Goal: Transaction & Acquisition: Purchase product/service

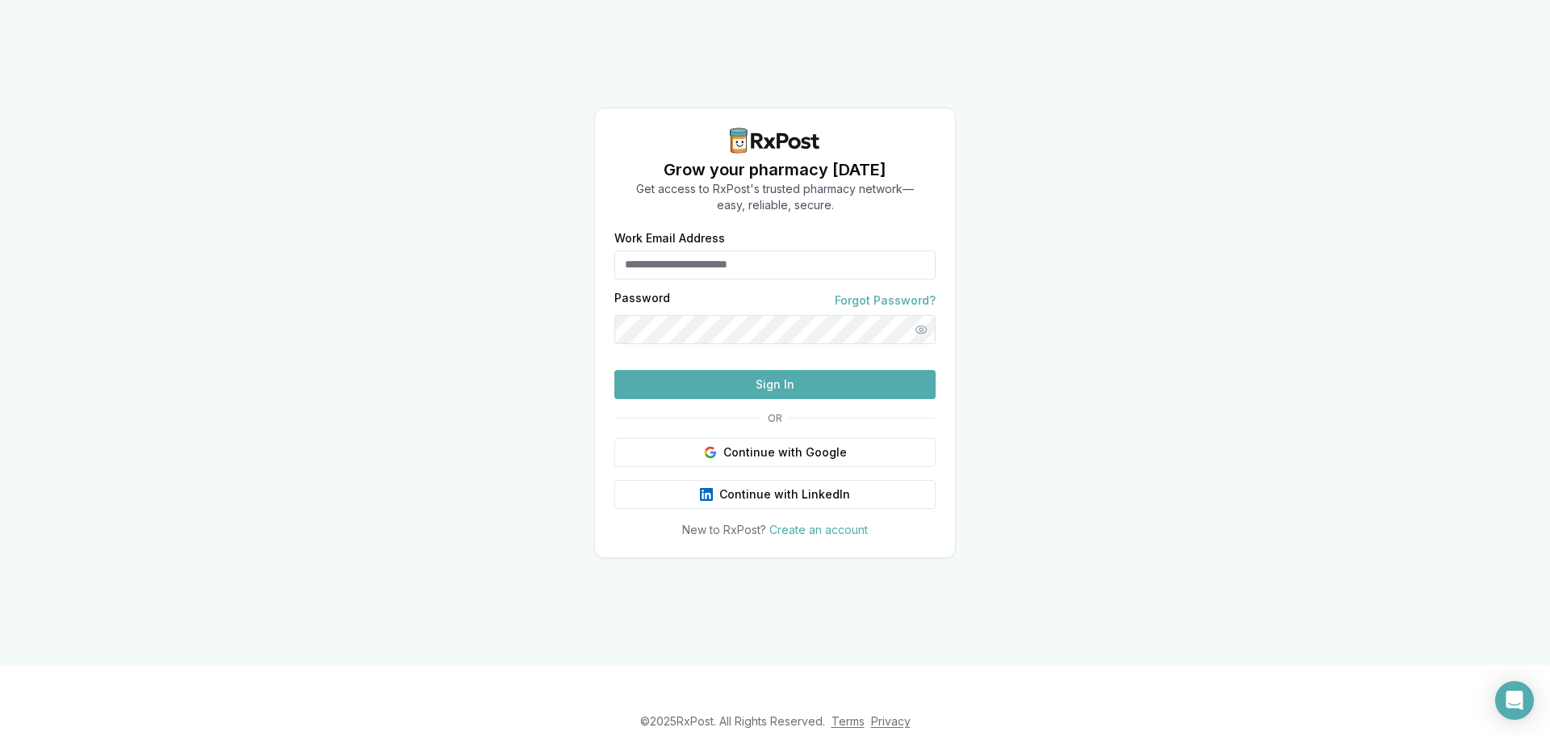
type input "**********"
click at [815, 399] on button "Sign In" at bounding box center [774, 384] width 321 height 29
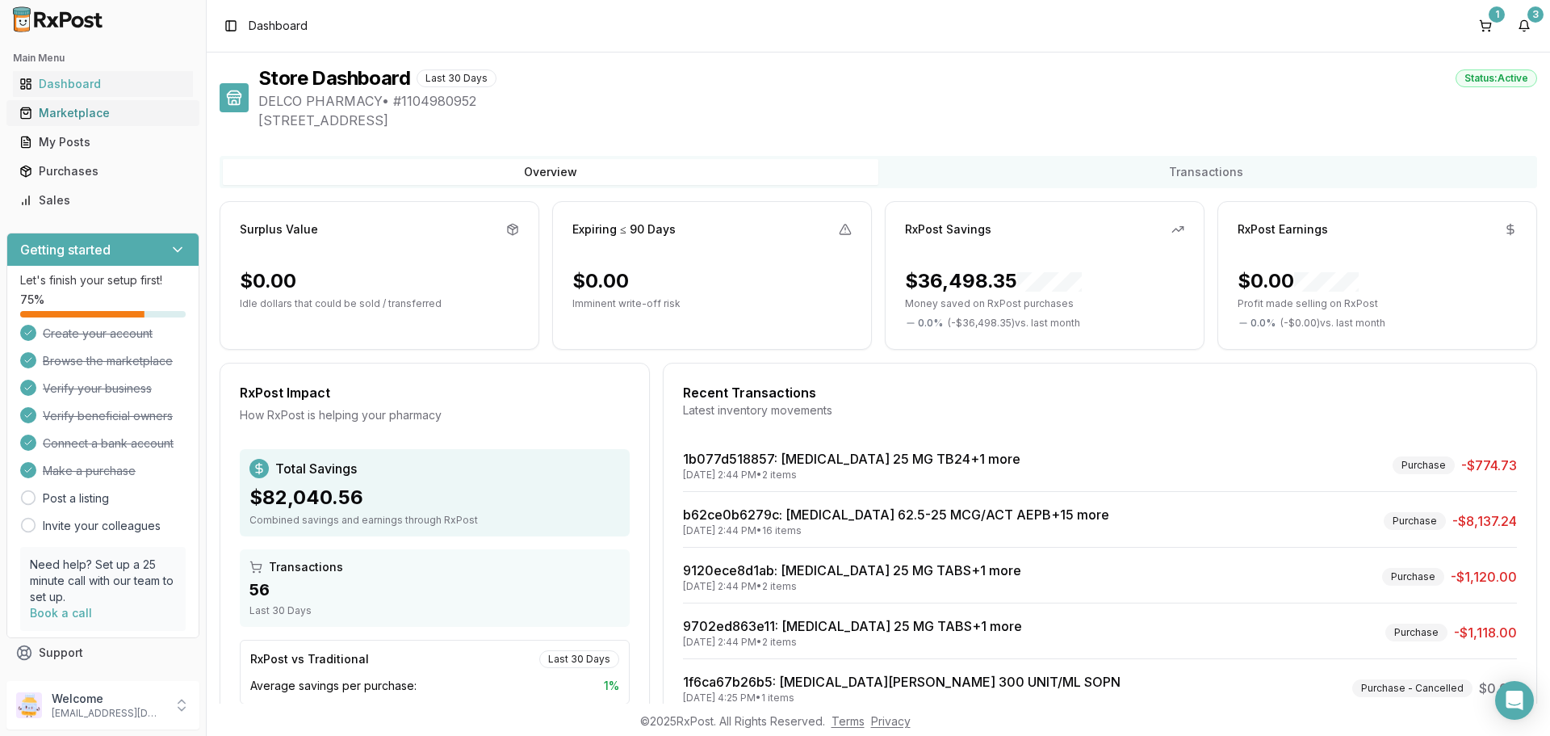
click at [90, 107] on div "Marketplace" at bounding box center [102, 113] width 167 height 16
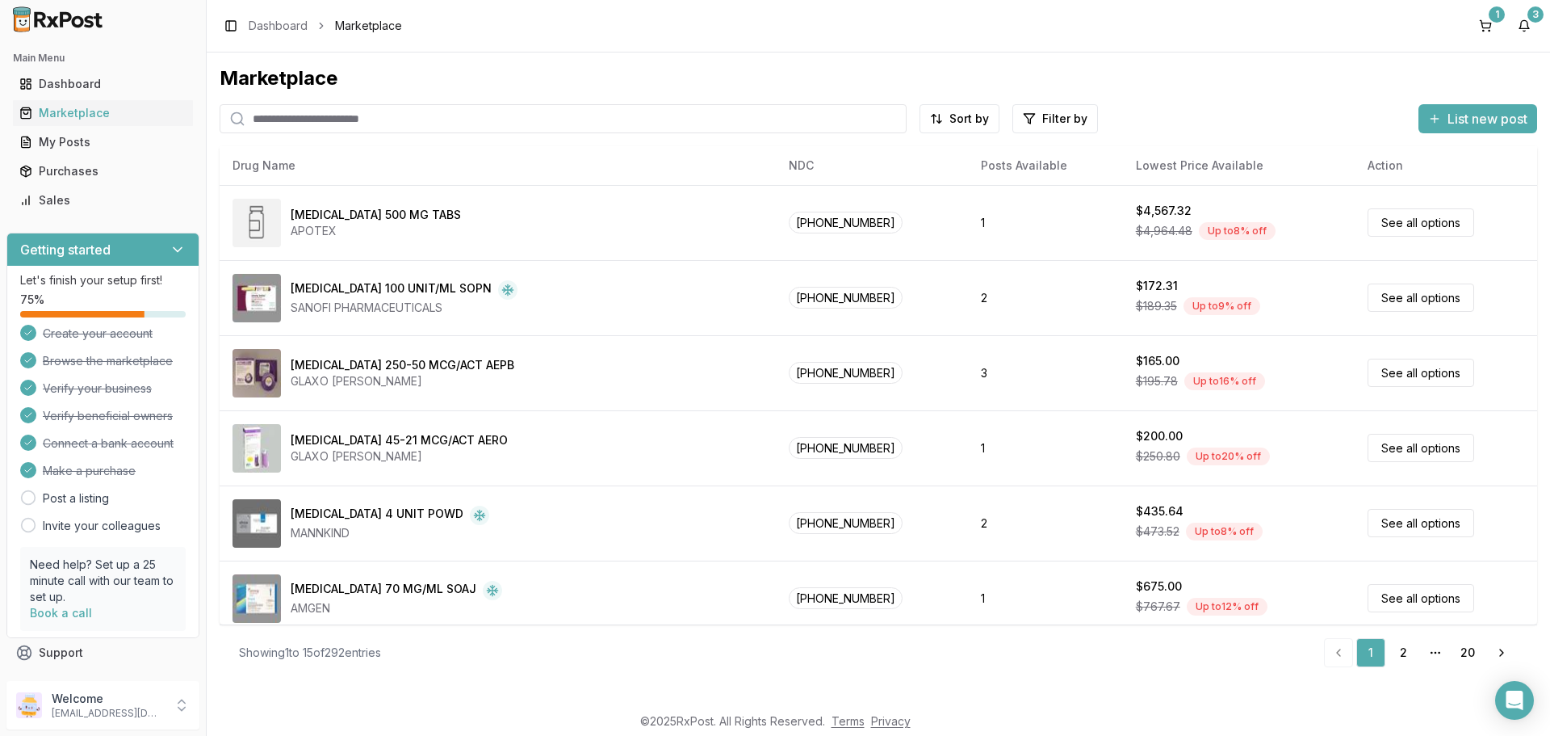
click at [311, 125] on input "search" at bounding box center [563, 118] width 687 height 29
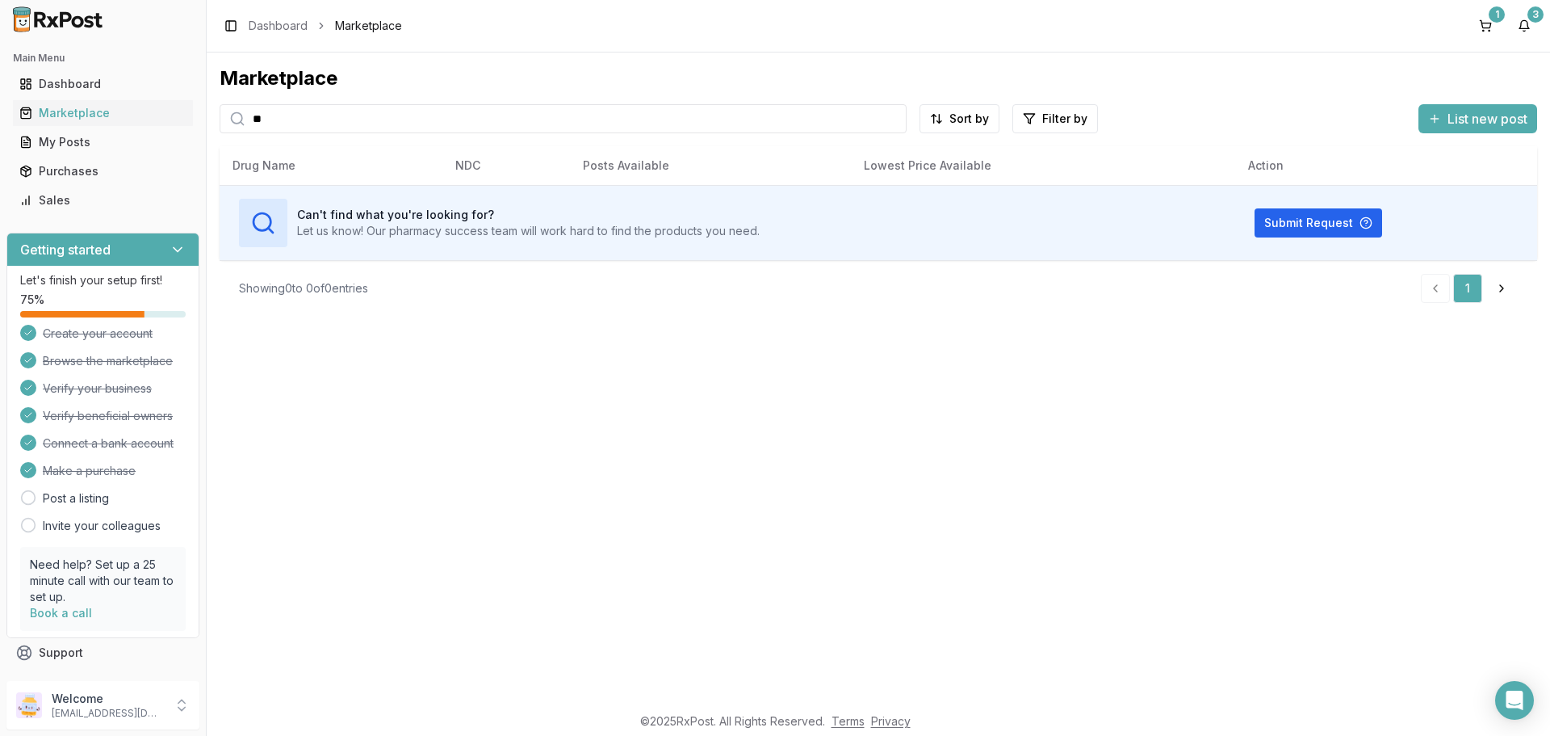
type input "*"
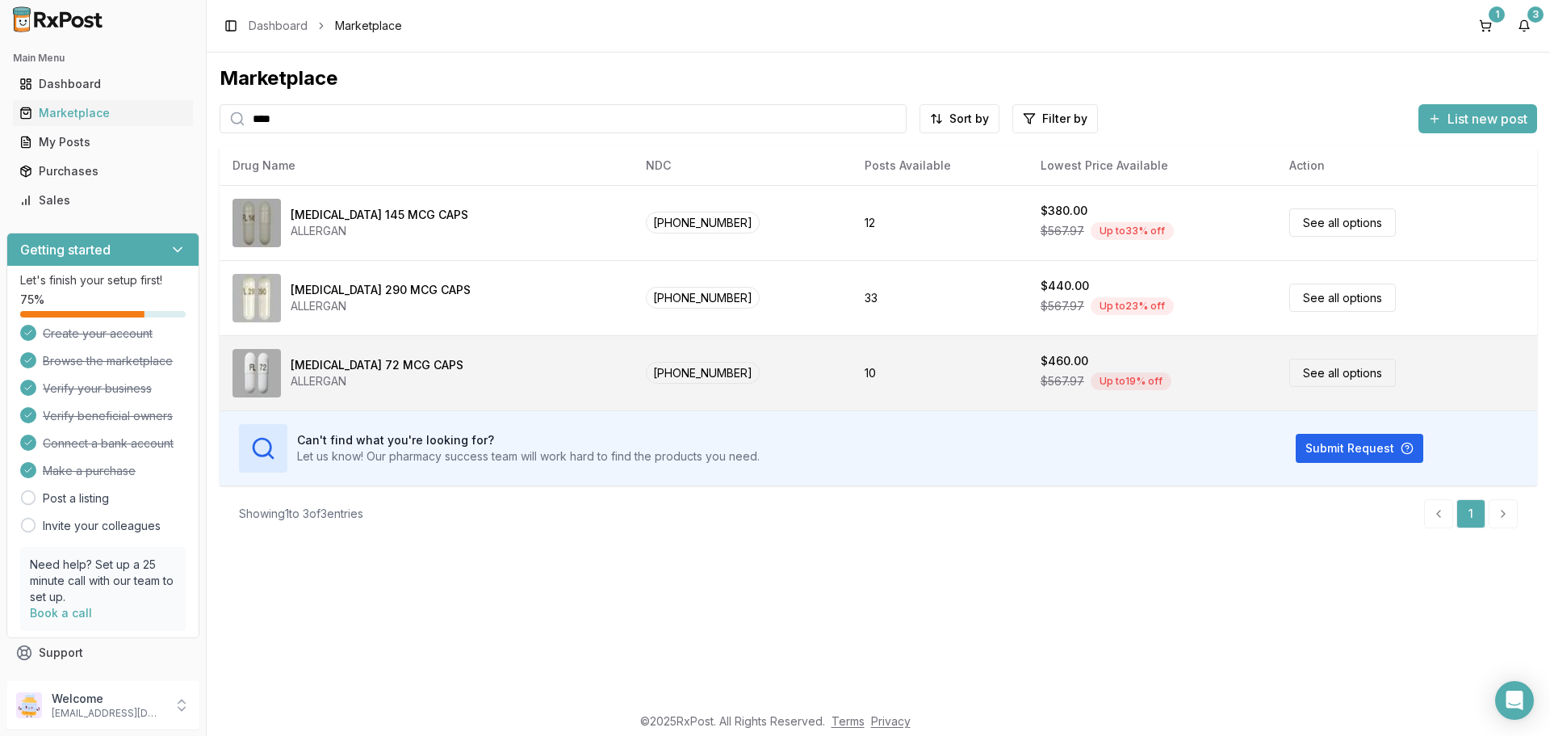
type input "****"
click at [1319, 378] on link "See all options" at bounding box center [1342, 373] width 107 height 28
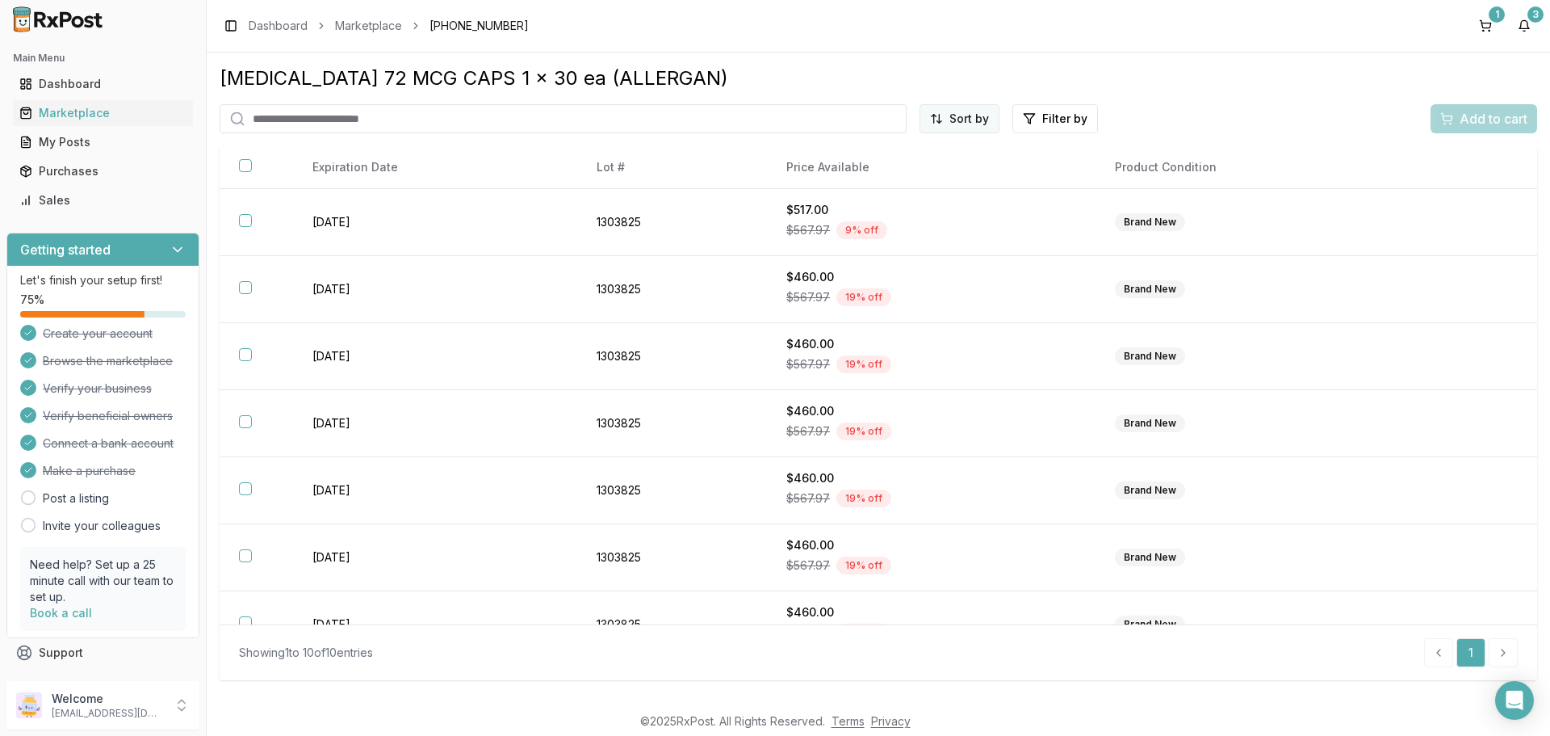
click at [950, 124] on html "Main Menu Dashboard Marketplace My Posts Purchases Sales Getting started Let's …" at bounding box center [775, 368] width 1550 height 736
click at [906, 177] on div "Price (Low to High)" at bounding box center [920, 179] width 153 height 26
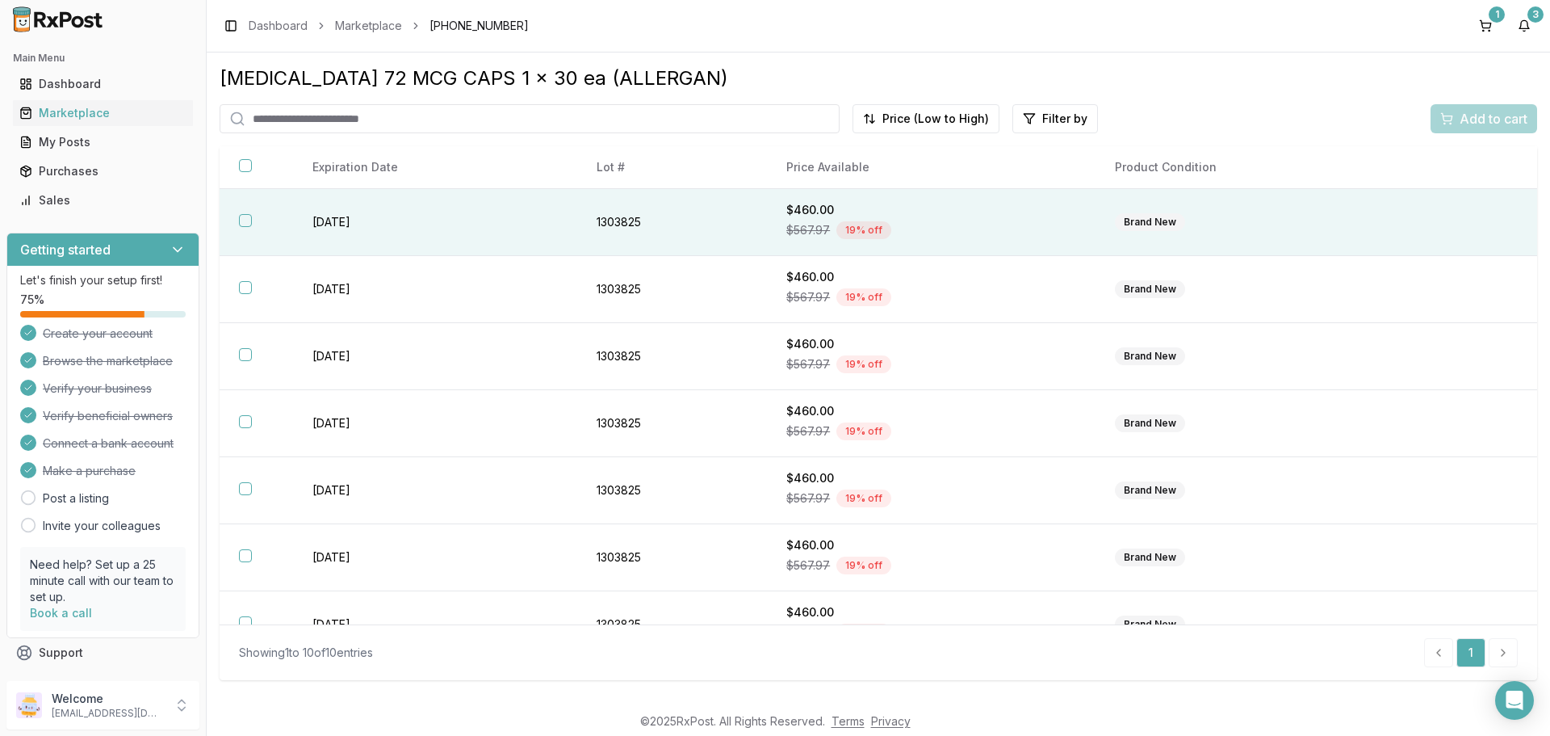
click at [258, 225] on th at bounding box center [256, 222] width 73 height 67
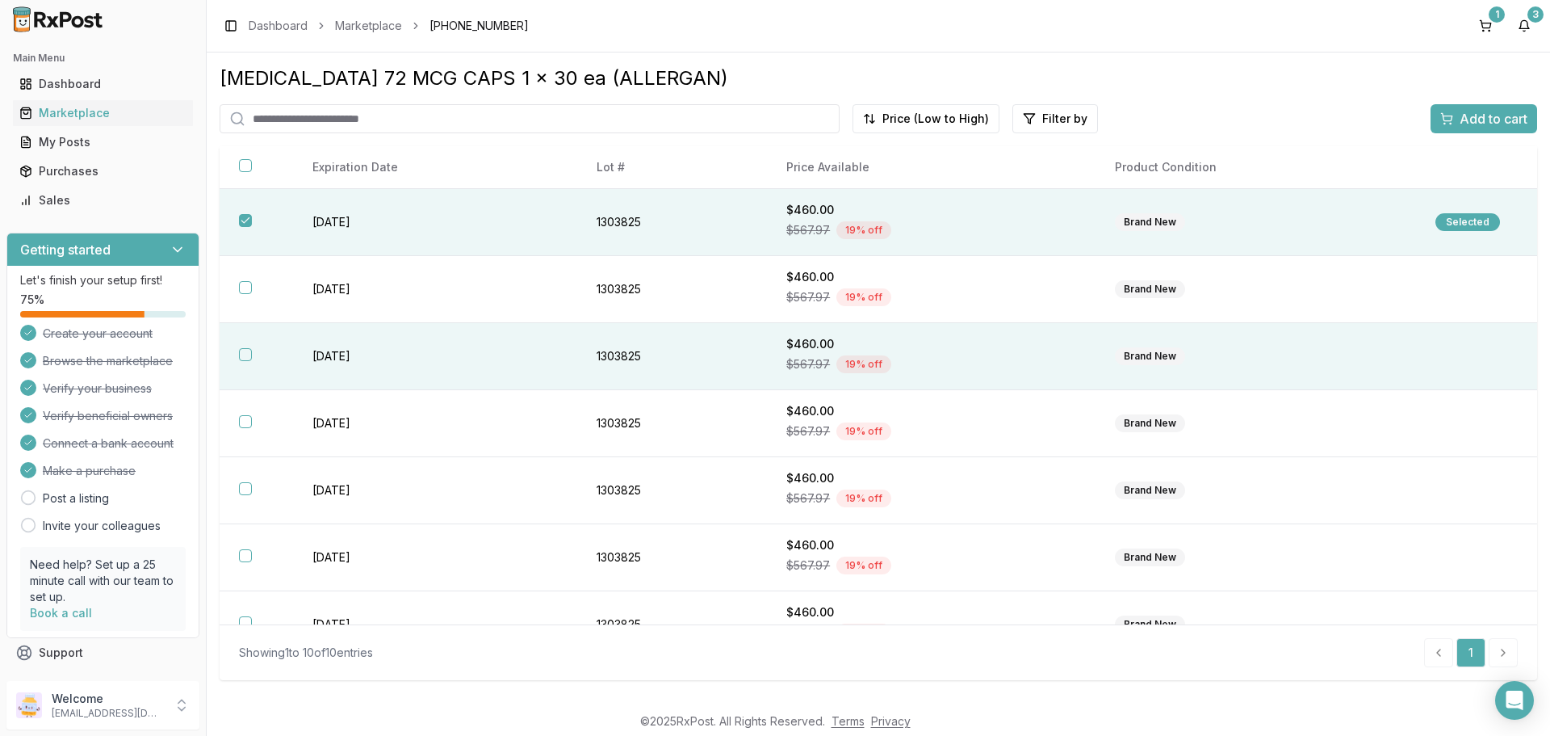
drag, startPoint x: 254, startPoint y: 283, endPoint x: 234, endPoint y: 346, distance: 65.4
click at [254, 287] on th at bounding box center [256, 289] width 73 height 67
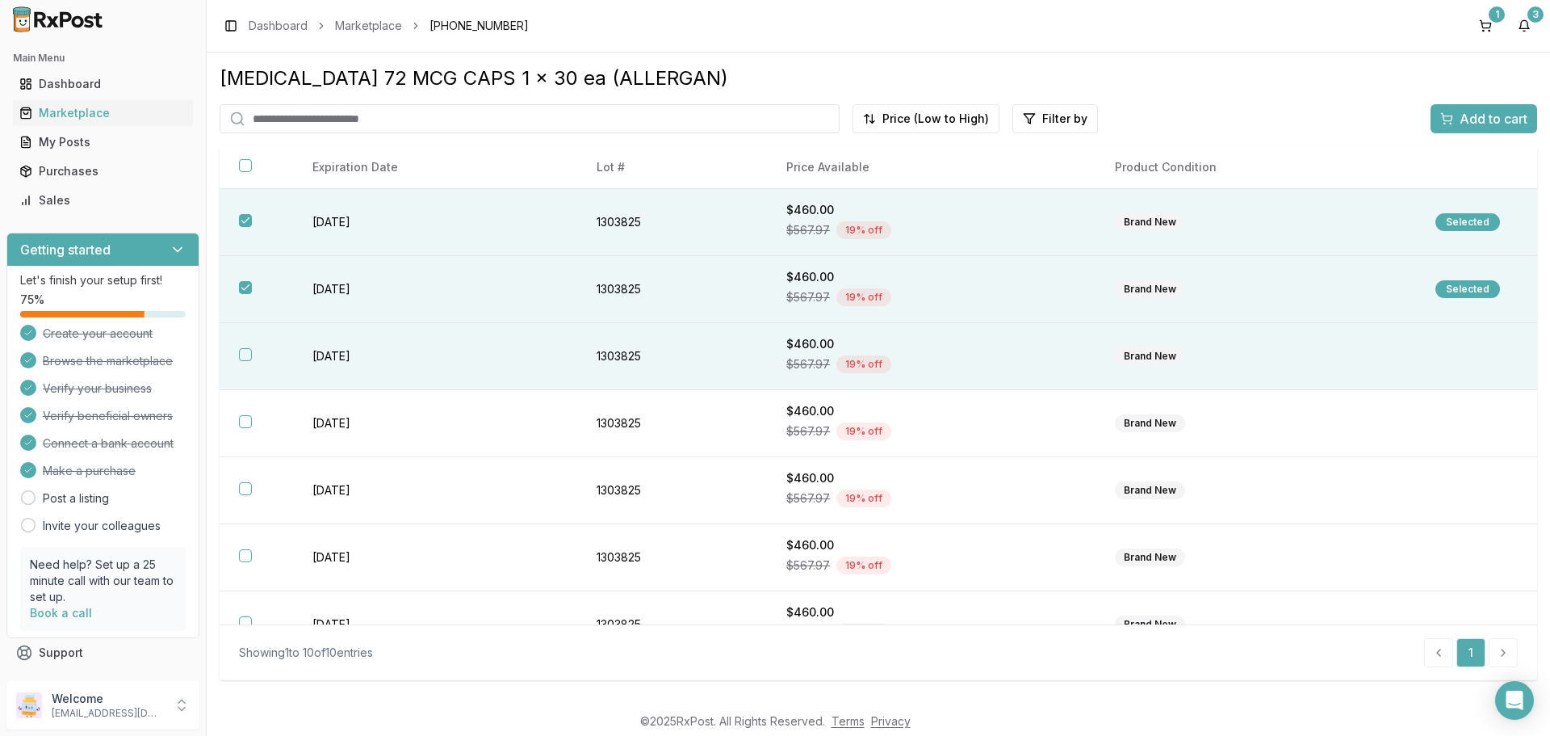
click at [239, 361] on th at bounding box center [256, 356] width 73 height 67
click at [1443, 119] on div "Add to cart" at bounding box center [1483, 118] width 87 height 19
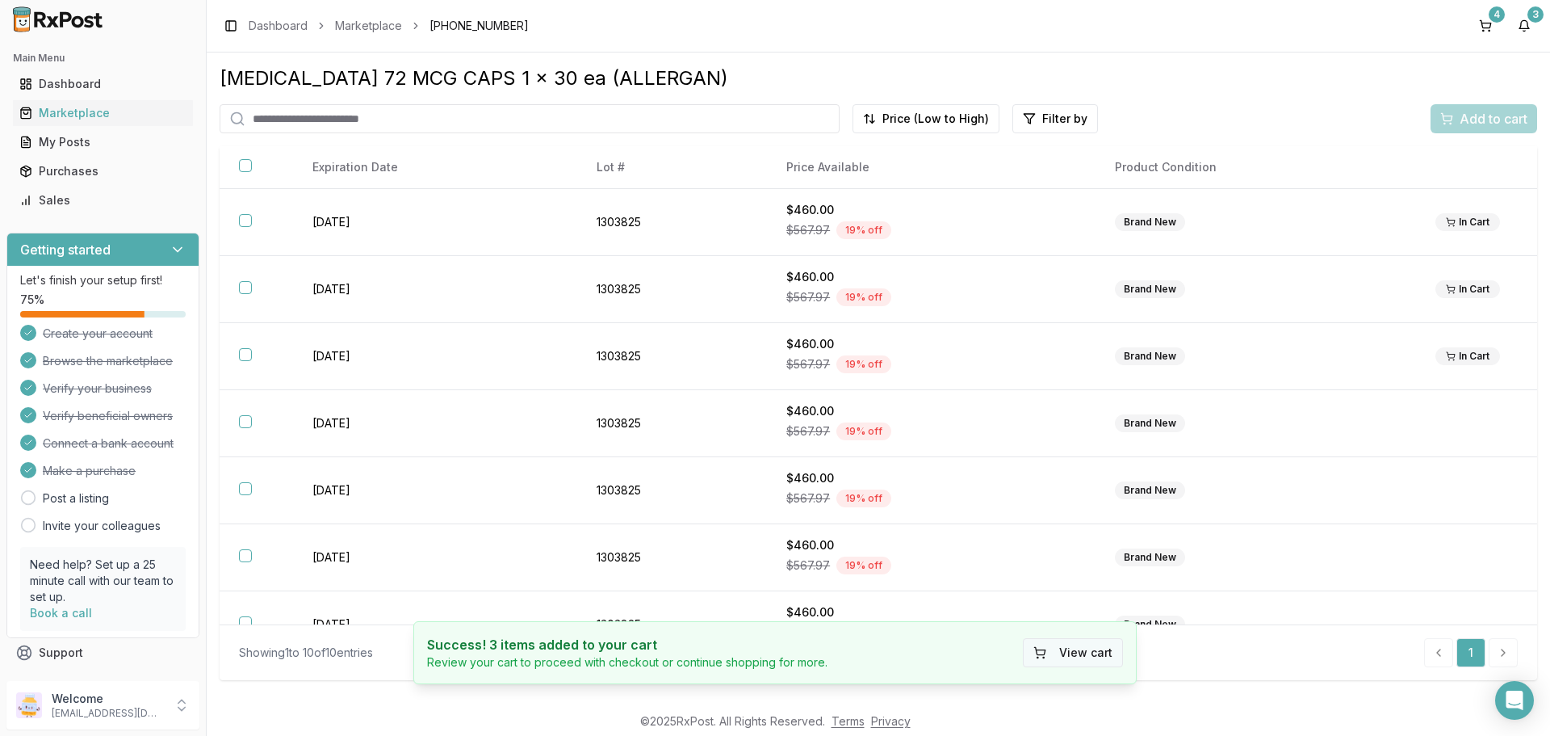
click at [1066, 653] on button "View cart" at bounding box center [1073, 652] width 100 height 29
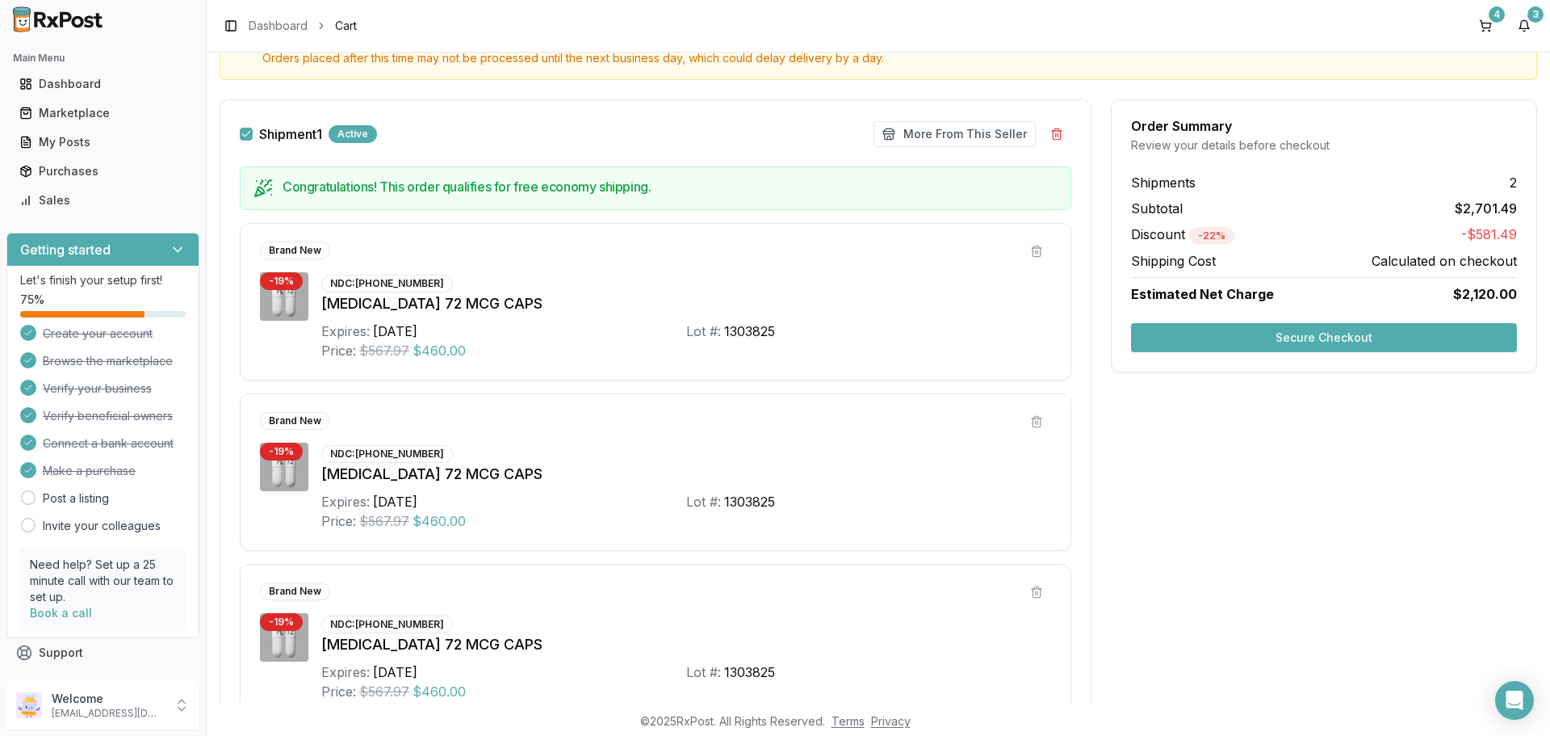
scroll to position [81, 0]
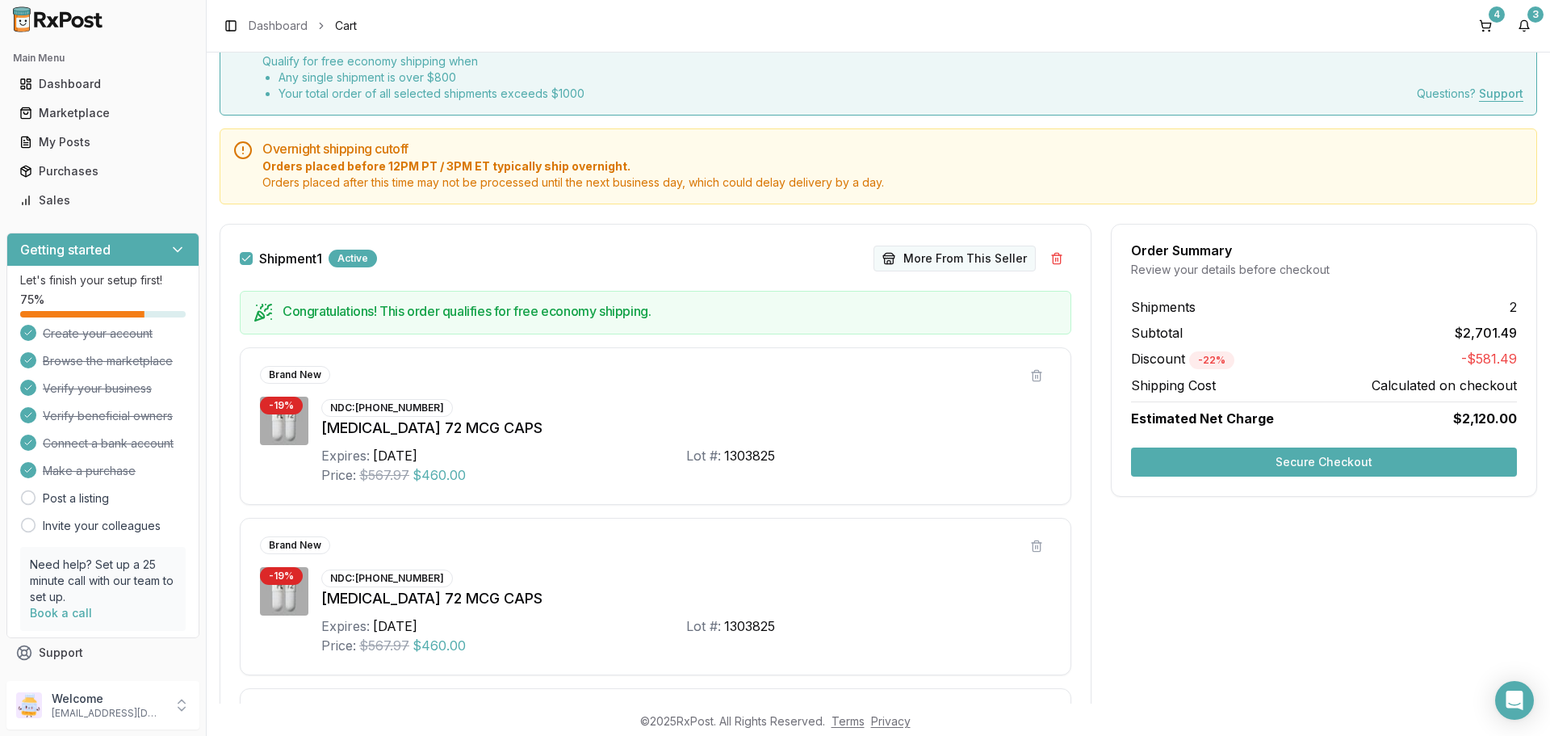
click at [927, 255] on button "More From This Seller" at bounding box center [955, 258] width 162 height 26
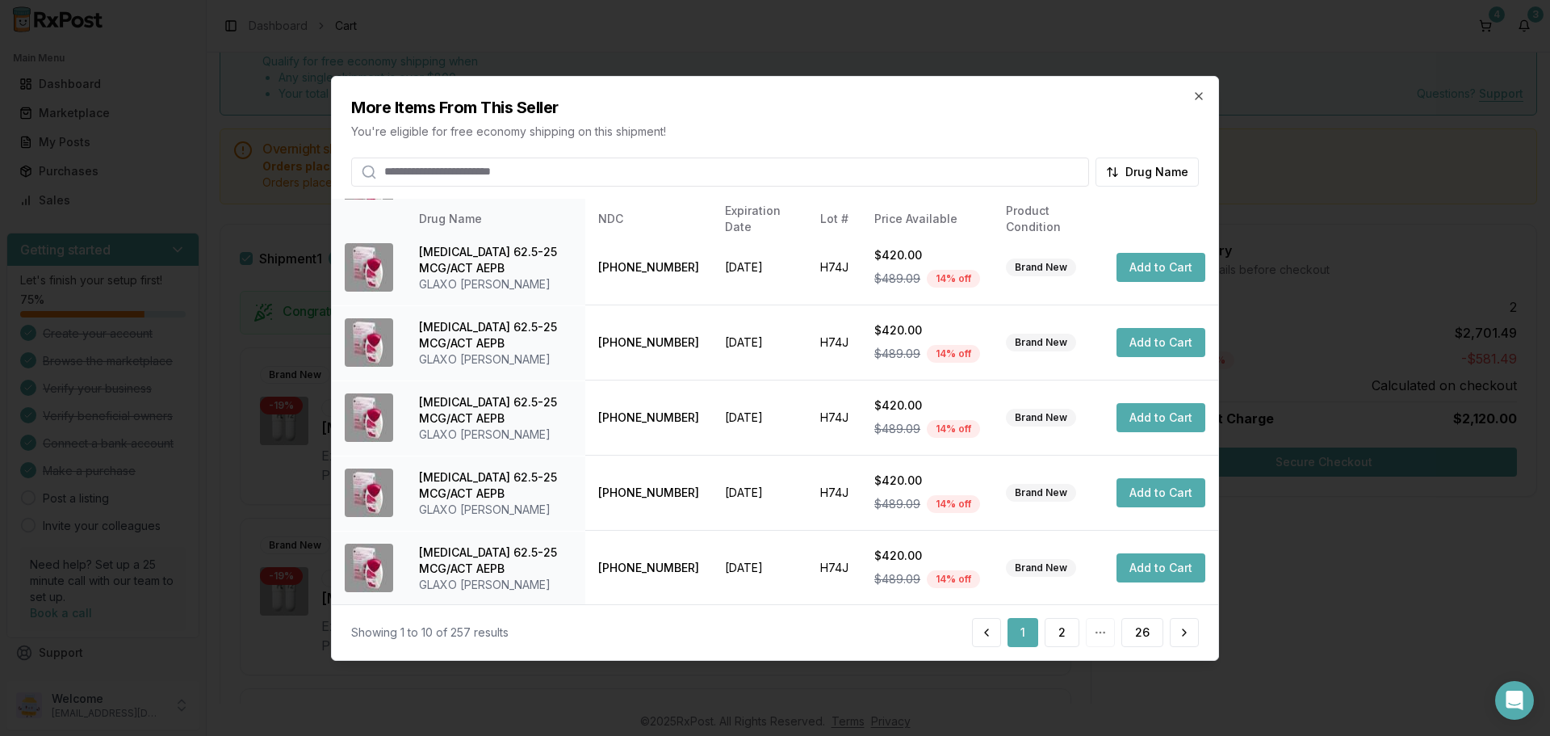
scroll to position [384, 0]
click at [1064, 629] on button "2" at bounding box center [1062, 632] width 35 height 29
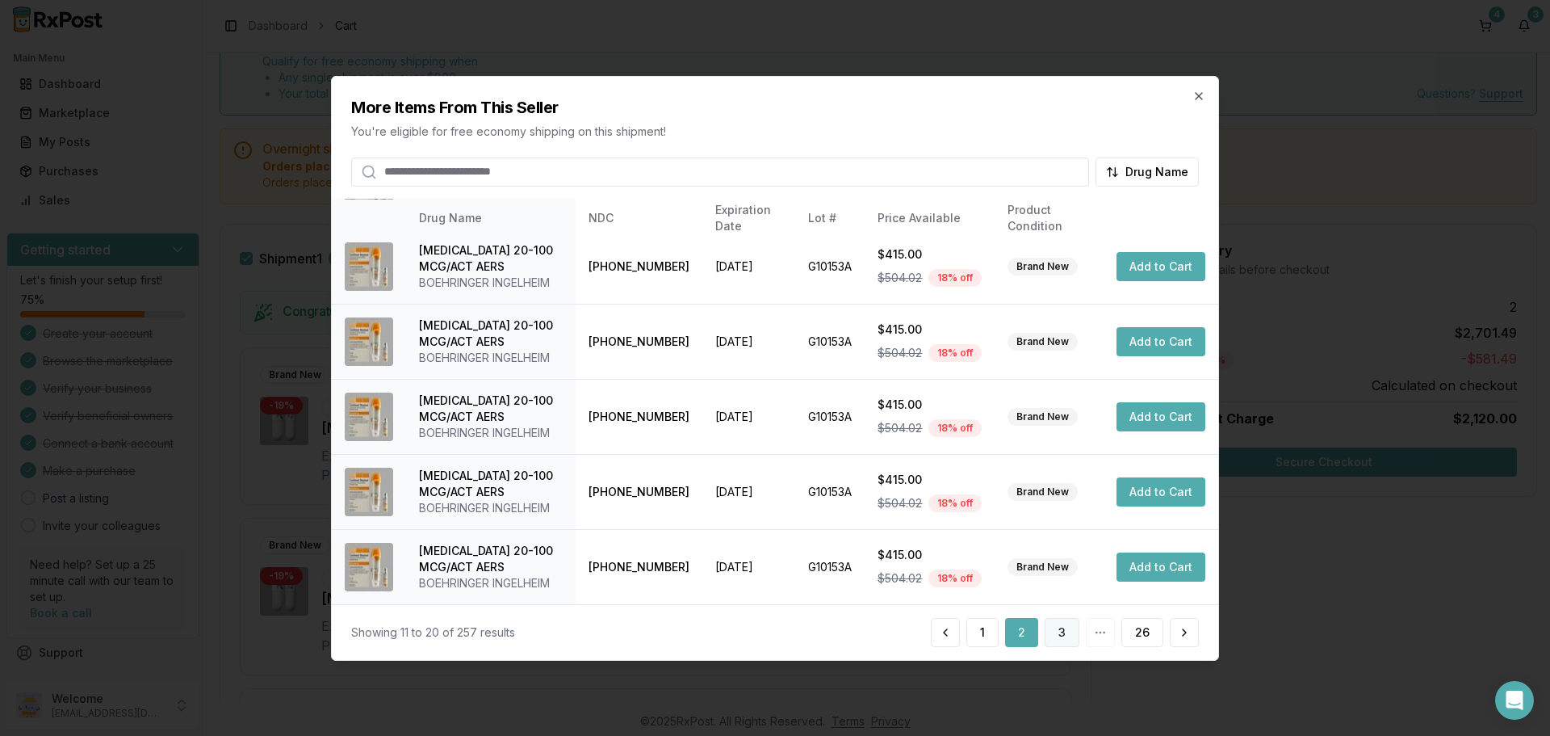
click at [1061, 627] on button "3" at bounding box center [1062, 632] width 35 height 29
click at [1060, 634] on button "4" at bounding box center [1062, 632] width 36 height 29
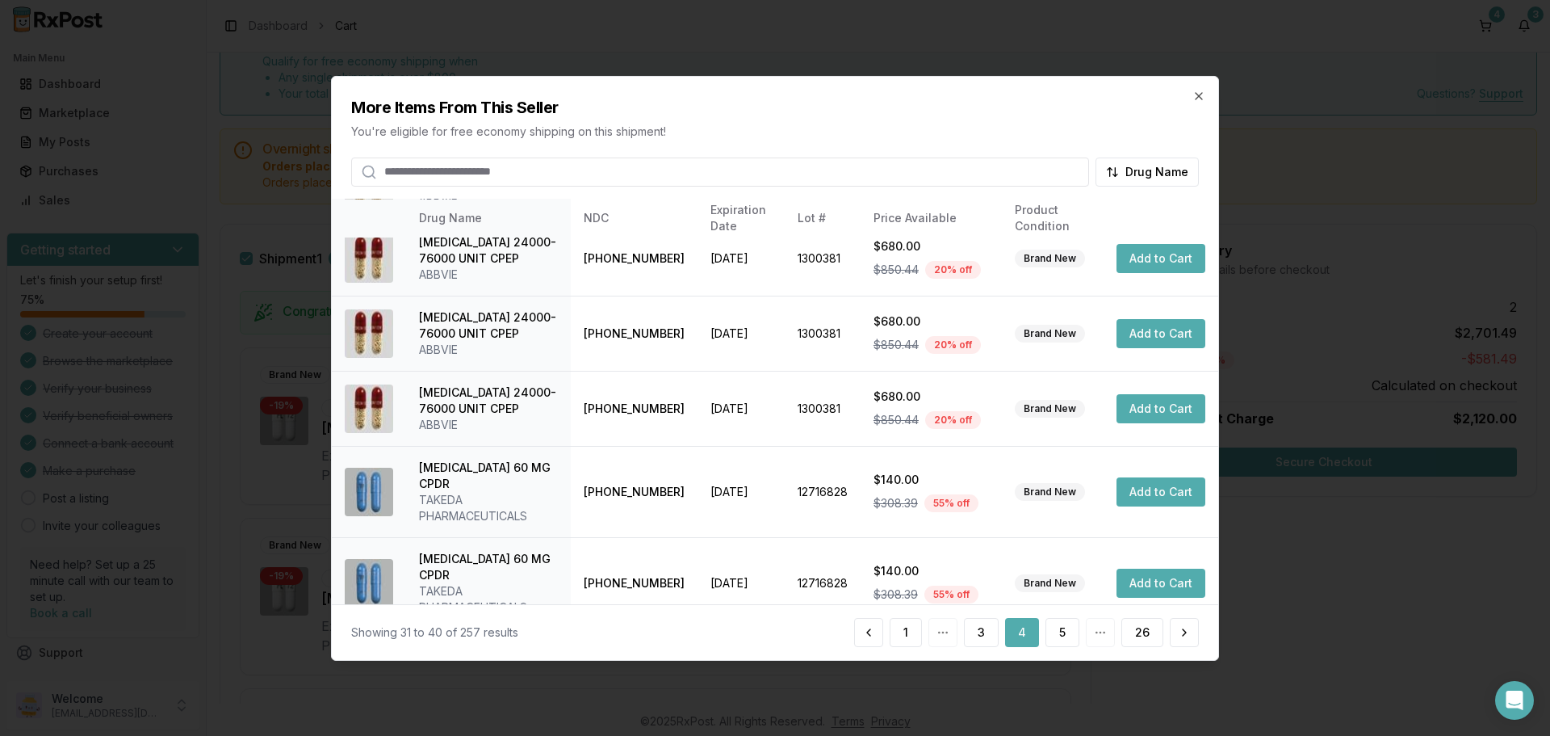
scroll to position [400, 0]
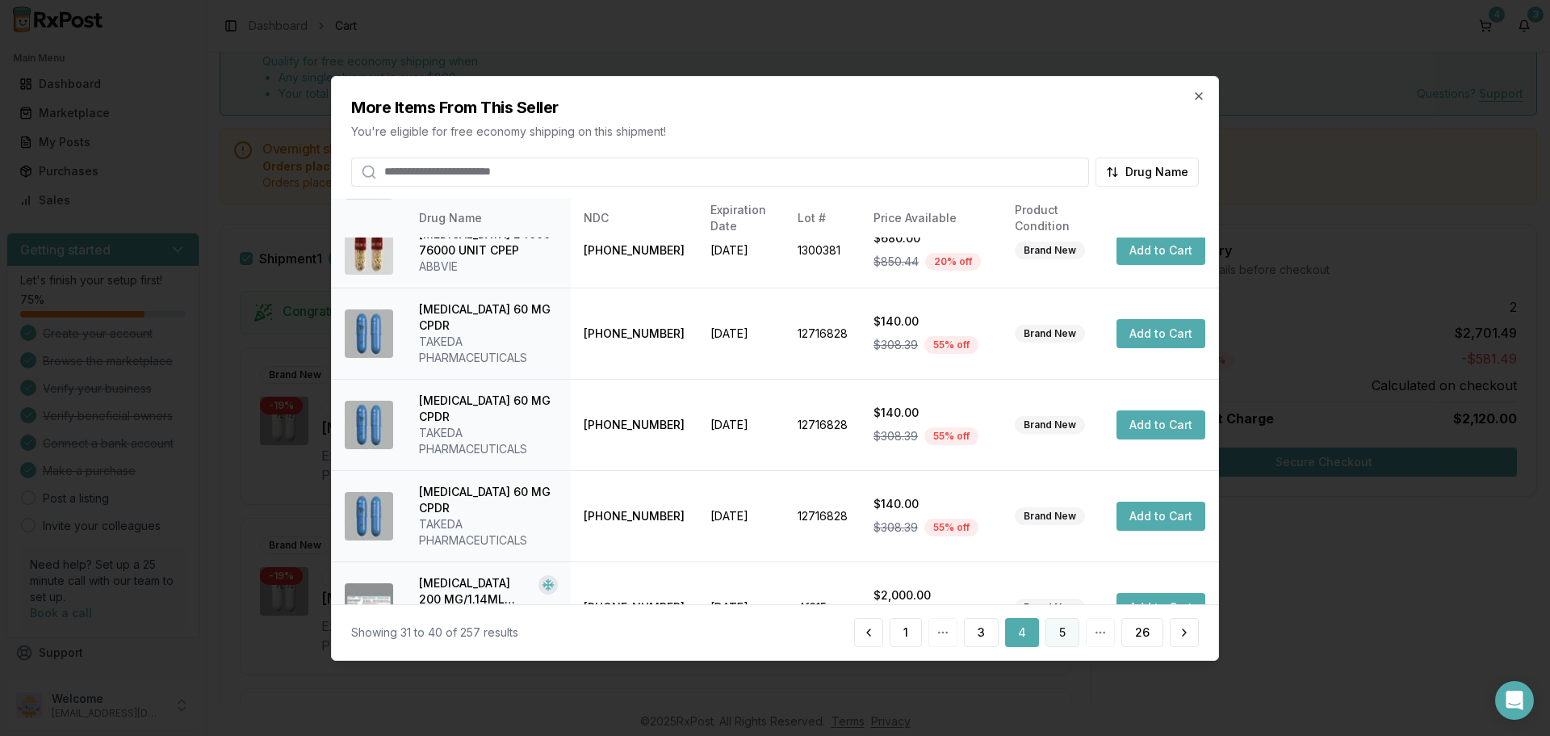
click at [1070, 636] on button "5" at bounding box center [1063, 632] width 34 height 29
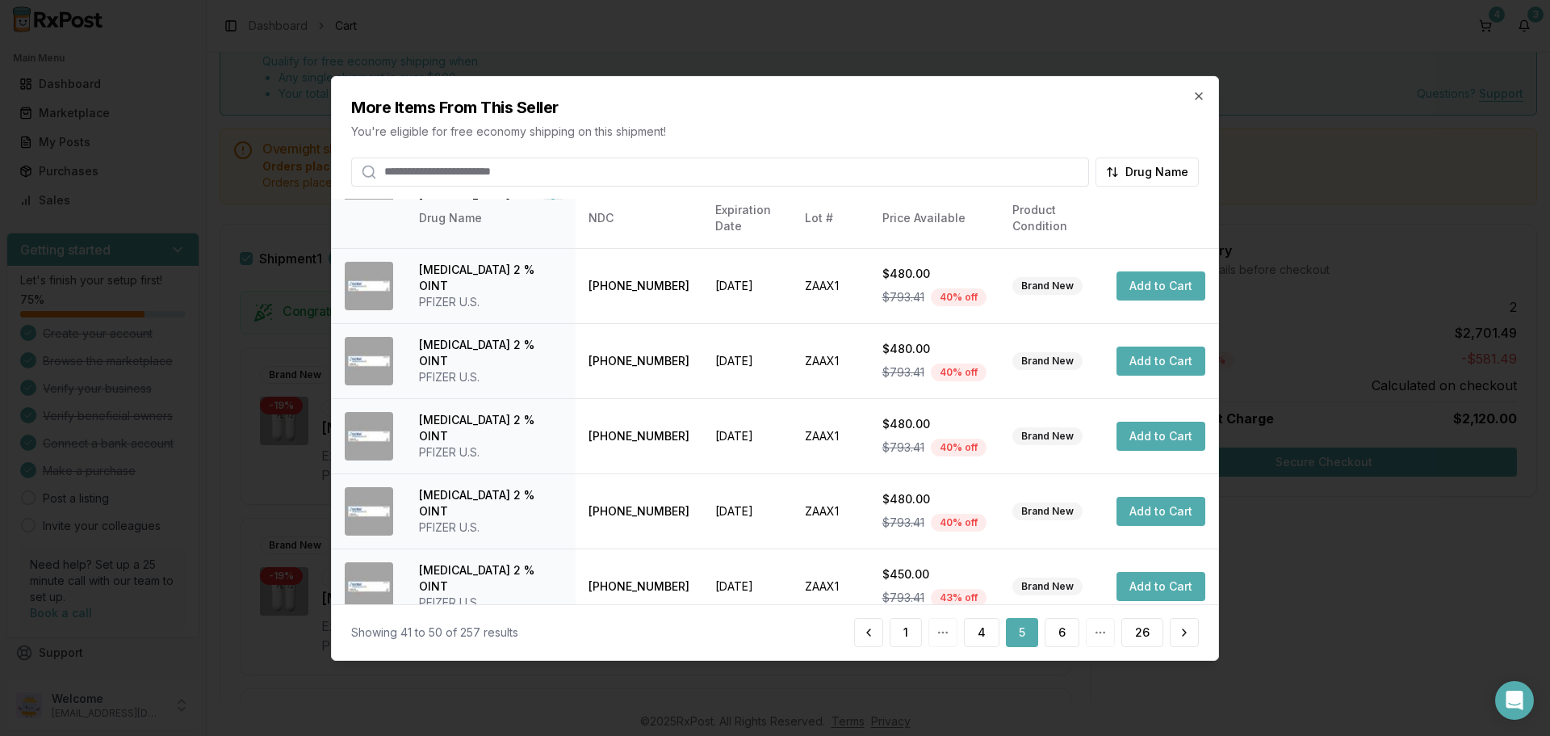
scroll to position [384, 0]
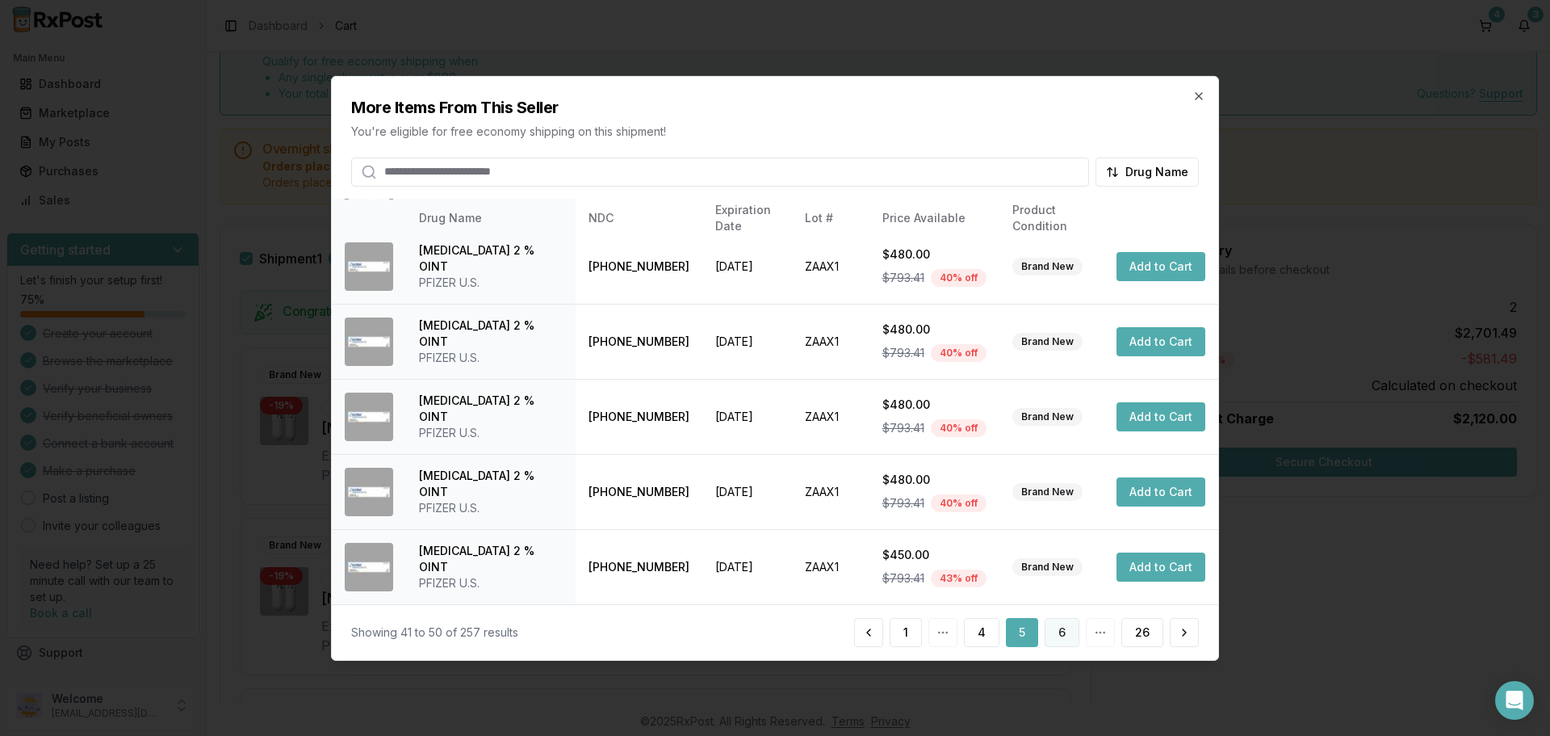
click at [1062, 630] on button "6" at bounding box center [1062, 632] width 35 height 29
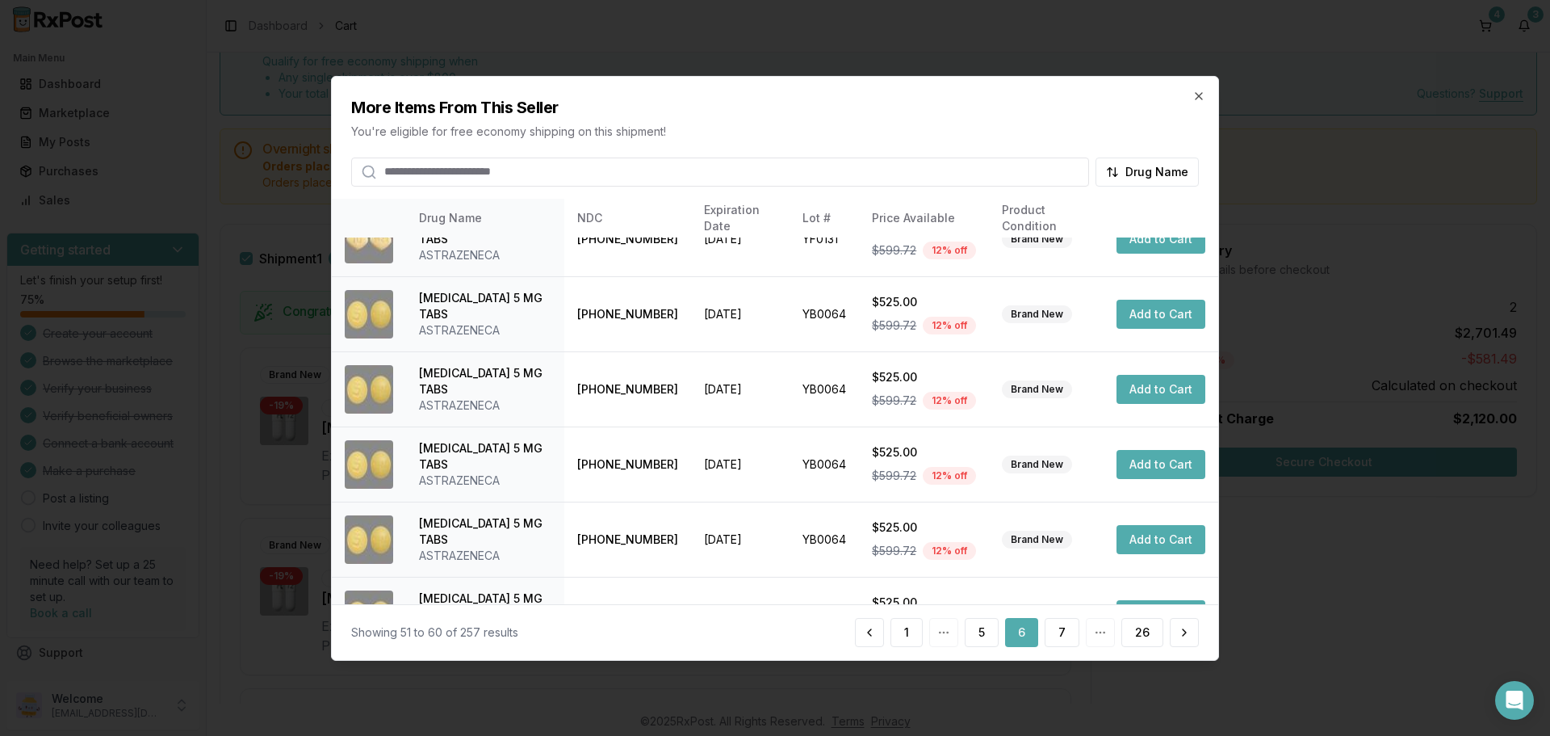
scroll to position [0, 0]
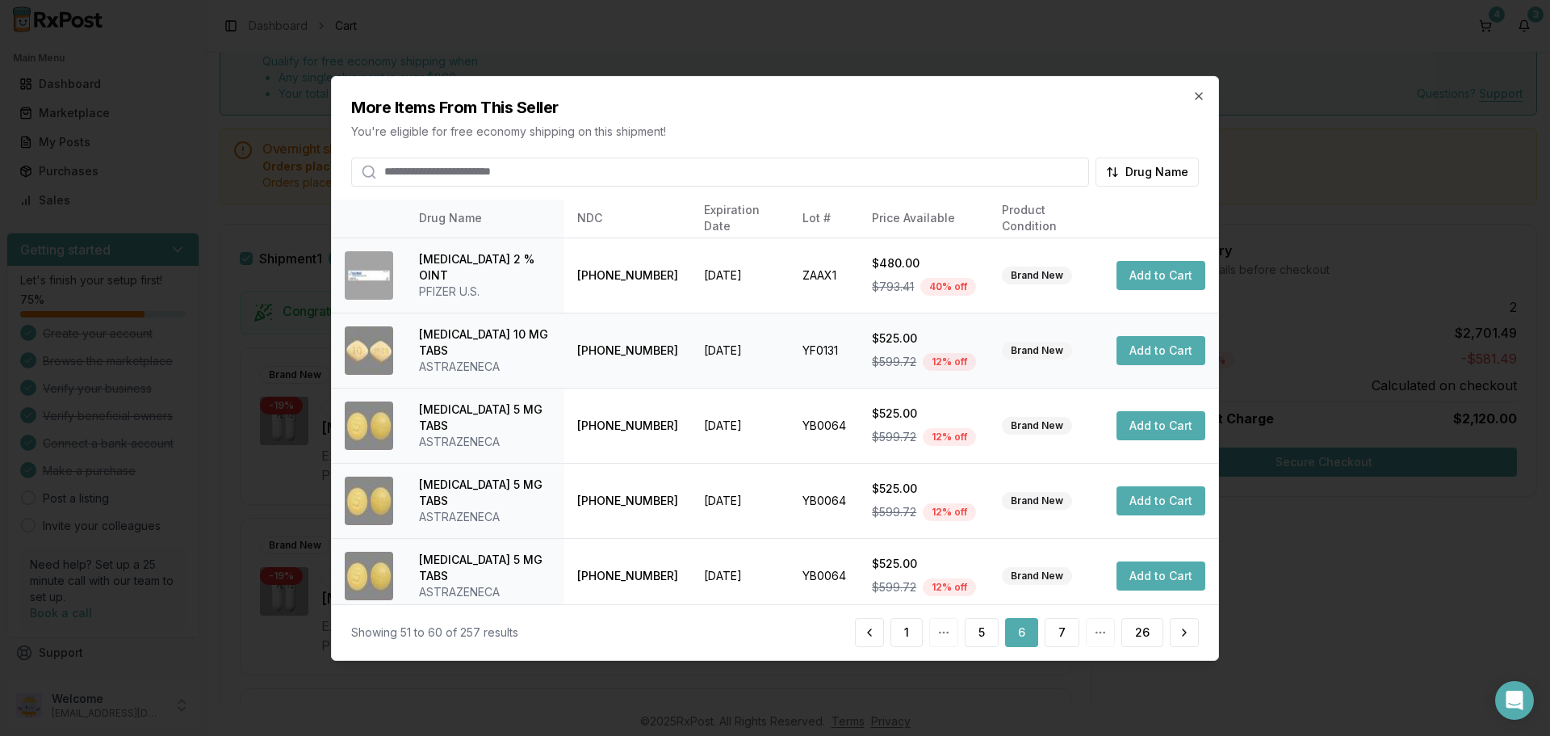
click at [1144, 357] on button "Add to Cart" at bounding box center [1161, 350] width 89 height 29
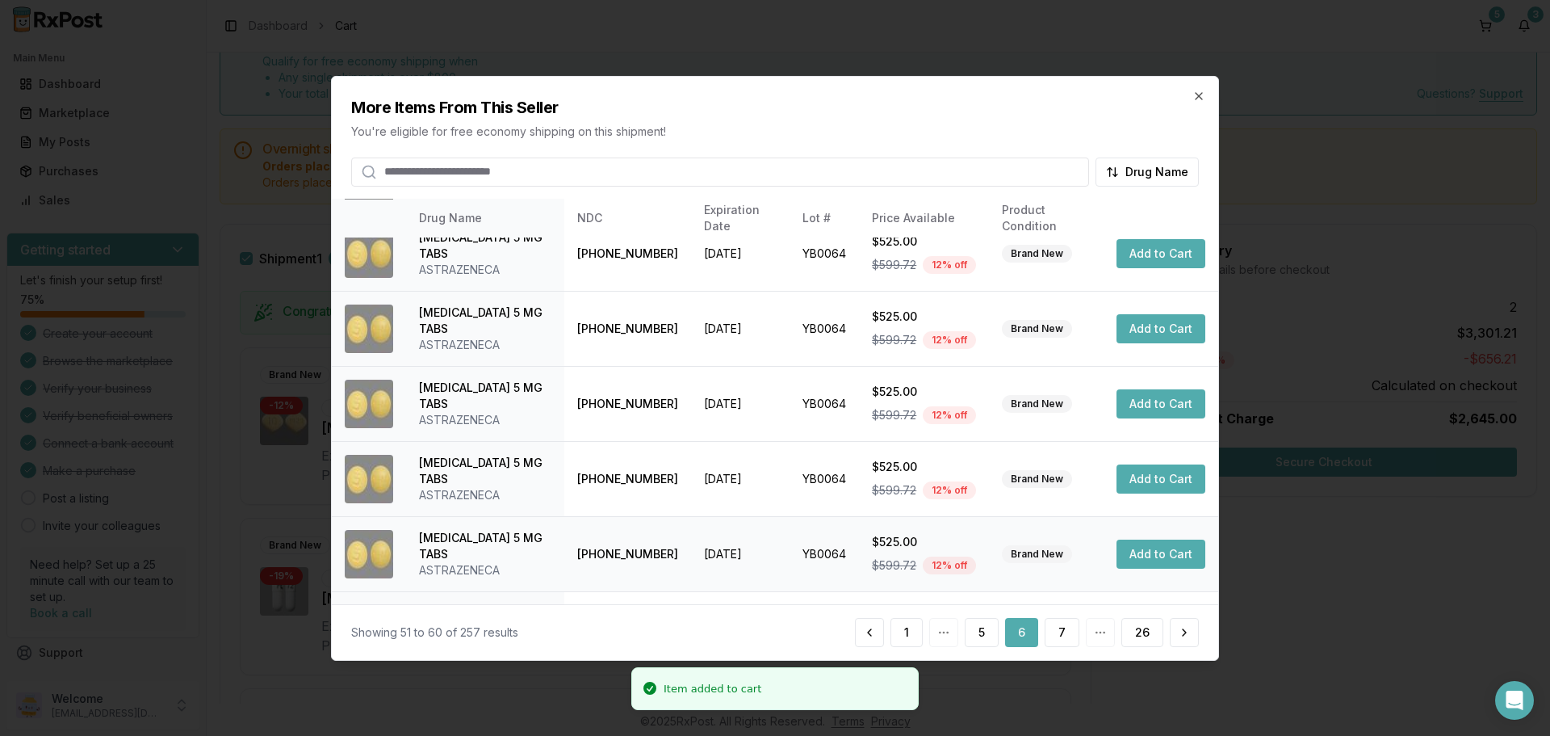
scroll to position [384, 0]
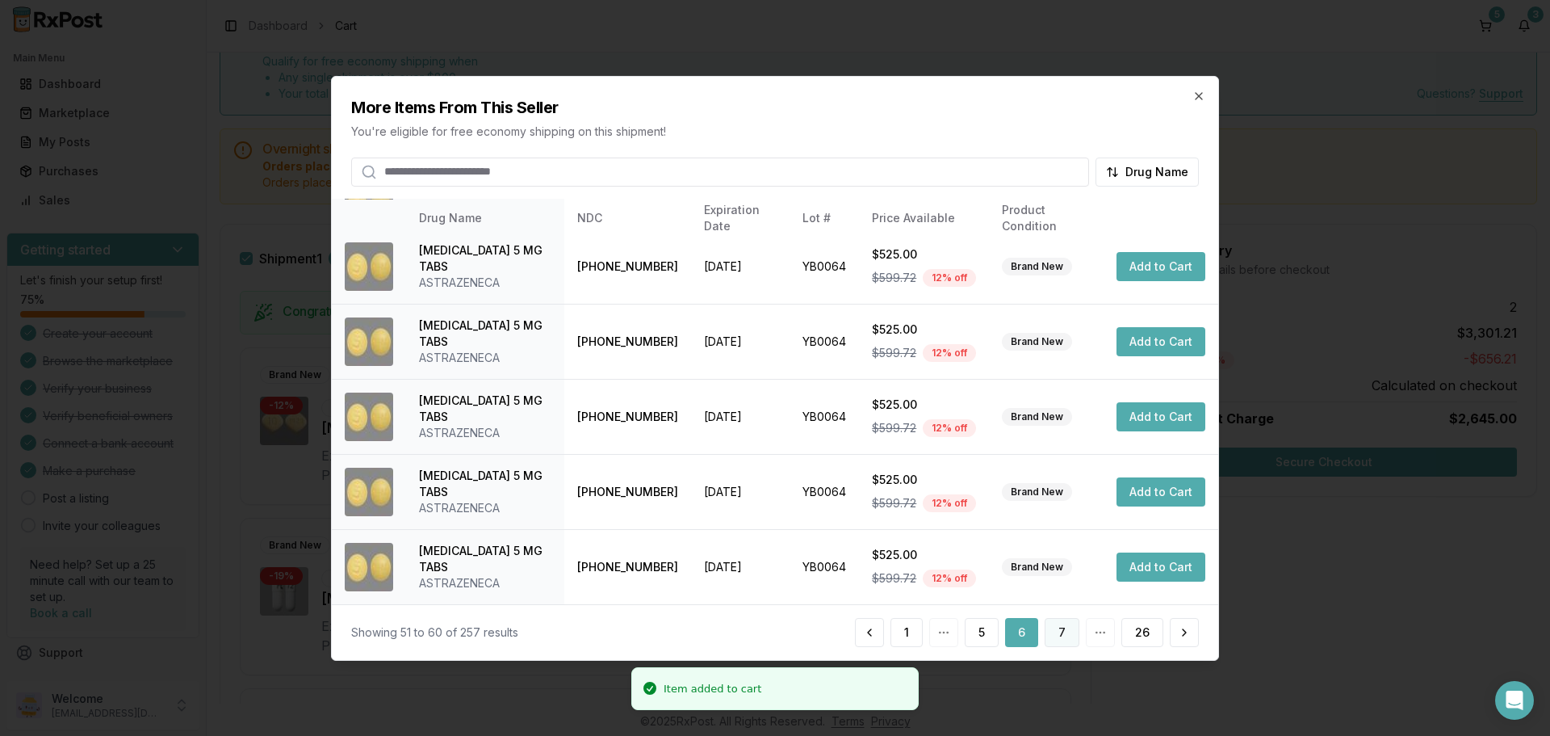
click at [1067, 628] on button "7" at bounding box center [1062, 632] width 35 height 29
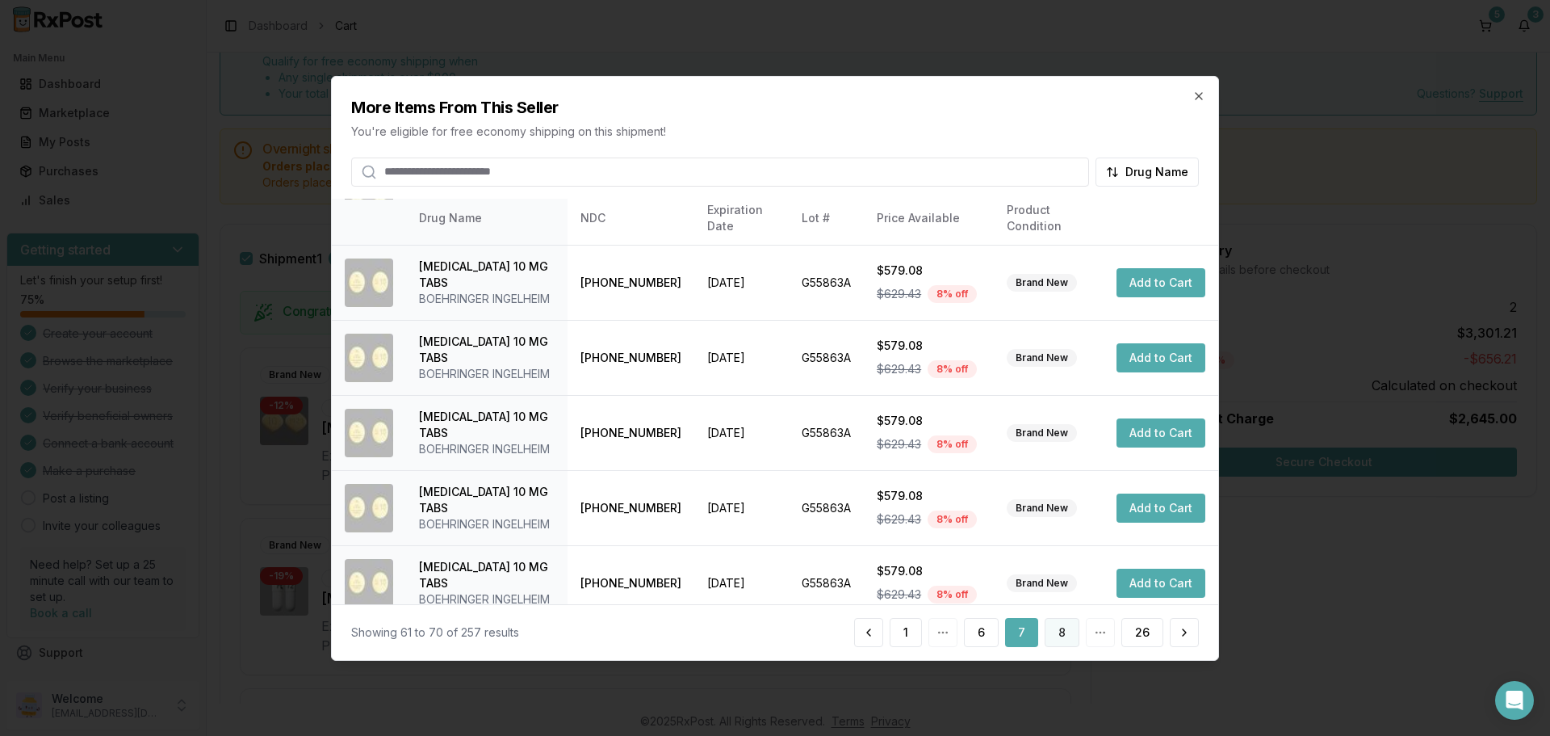
click at [1064, 633] on button "8" at bounding box center [1062, 632] width 35 height 29
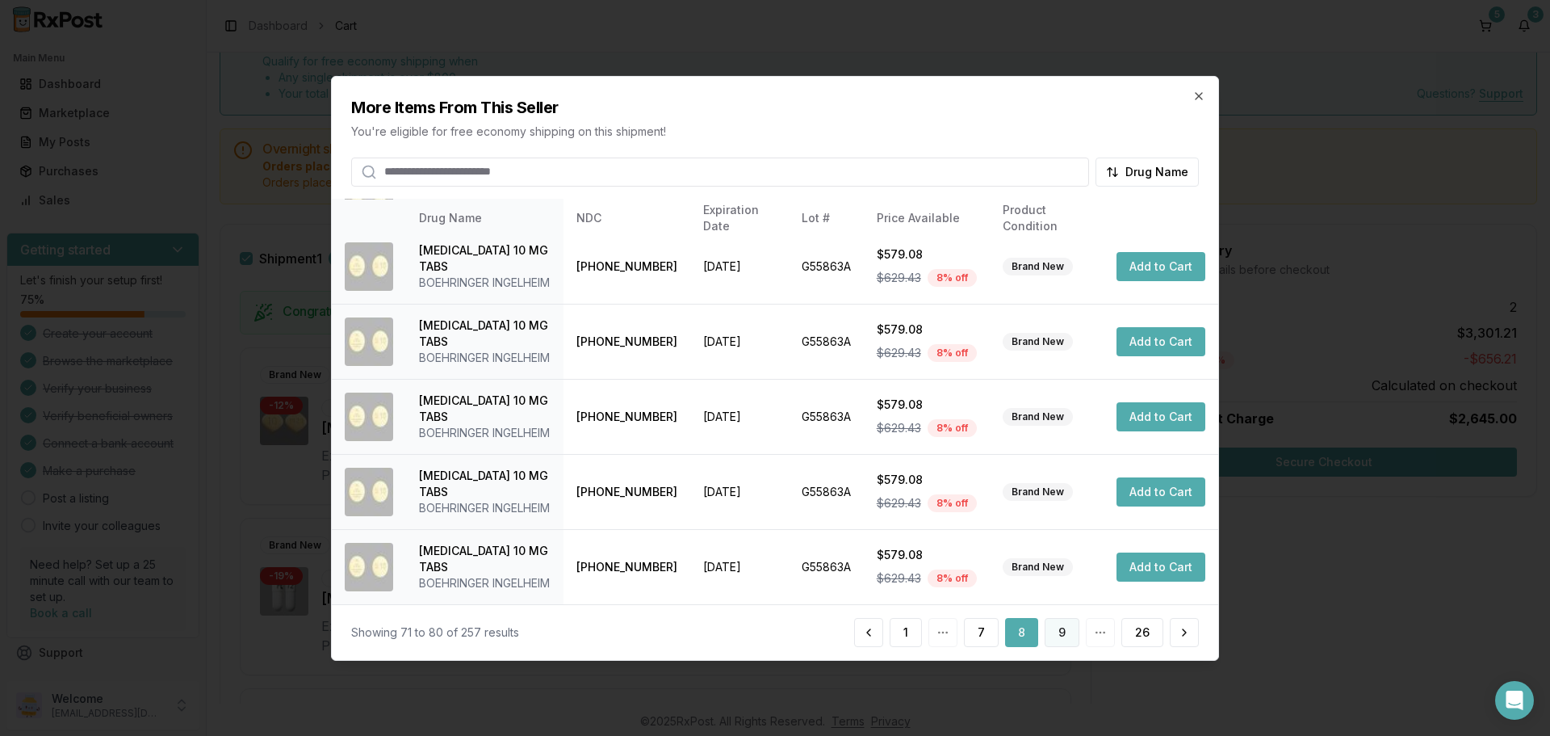
click at [1062, 636] on button "9" at bounding box center [1062, 632] width 35 height 29
click at [1063, 635] on button "10" at bounding box center [1060, 632] width 40 height 29
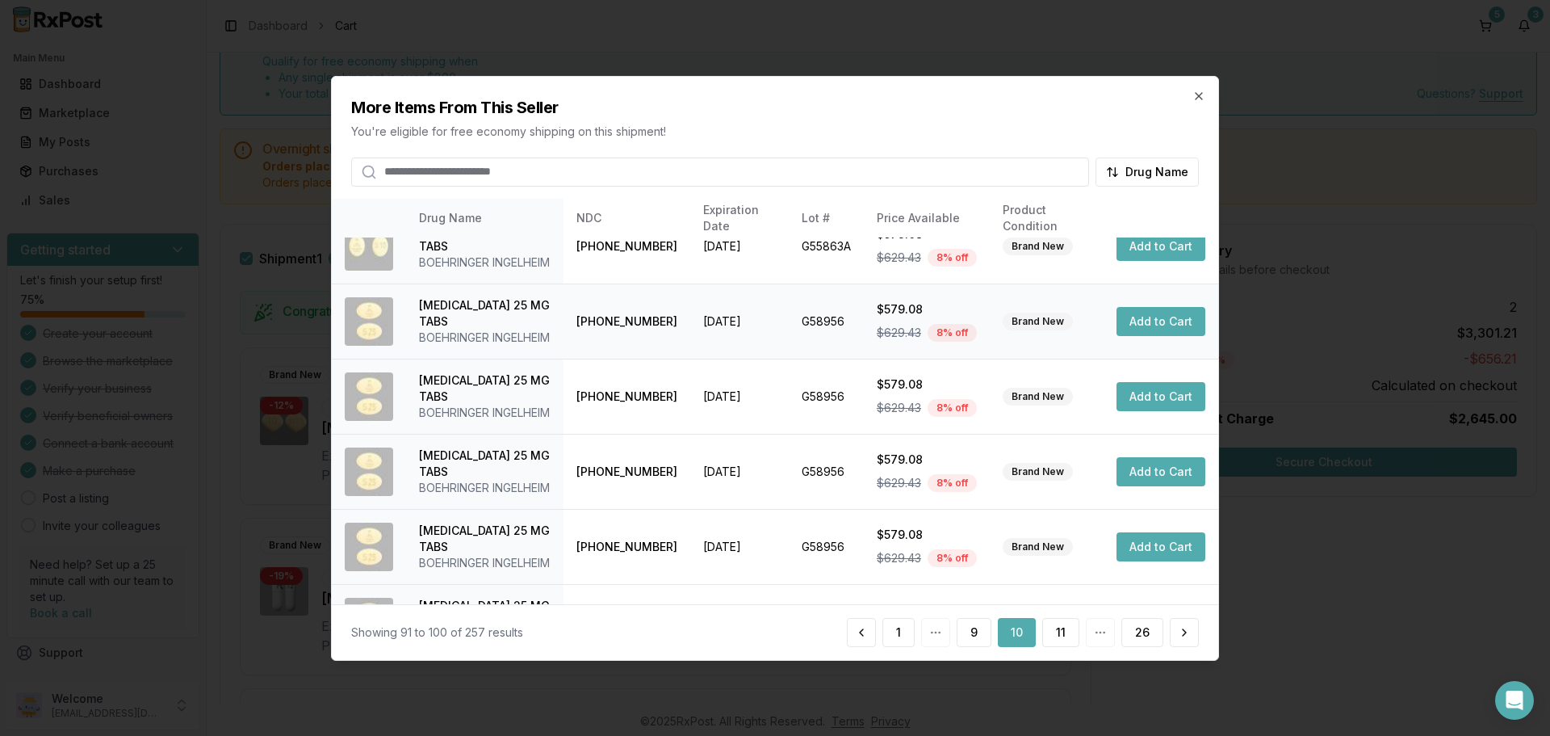
scroll to position [323, 0]
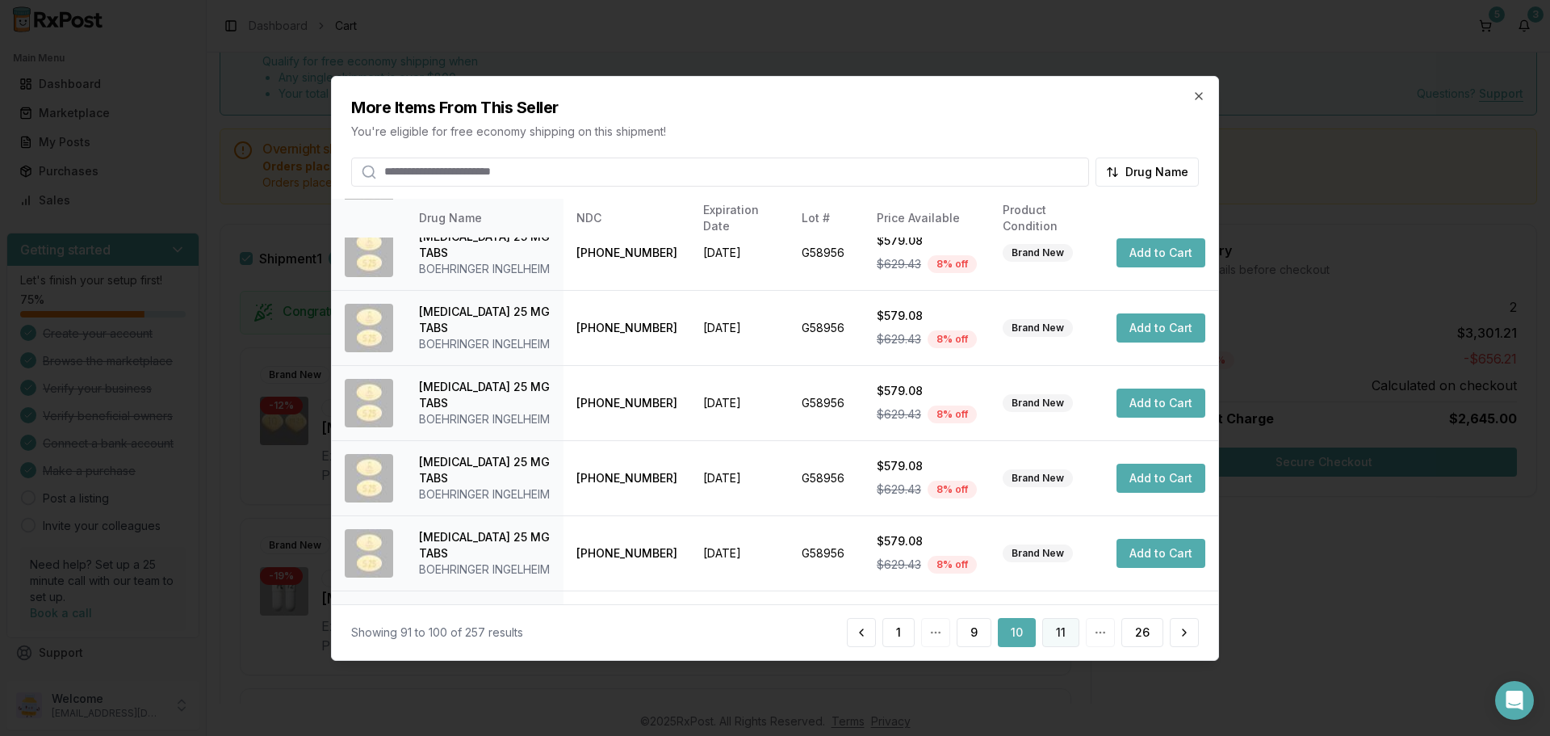
click at [1063, 635] on button "11" at bounding box center [1060, 632] width 37 height 29
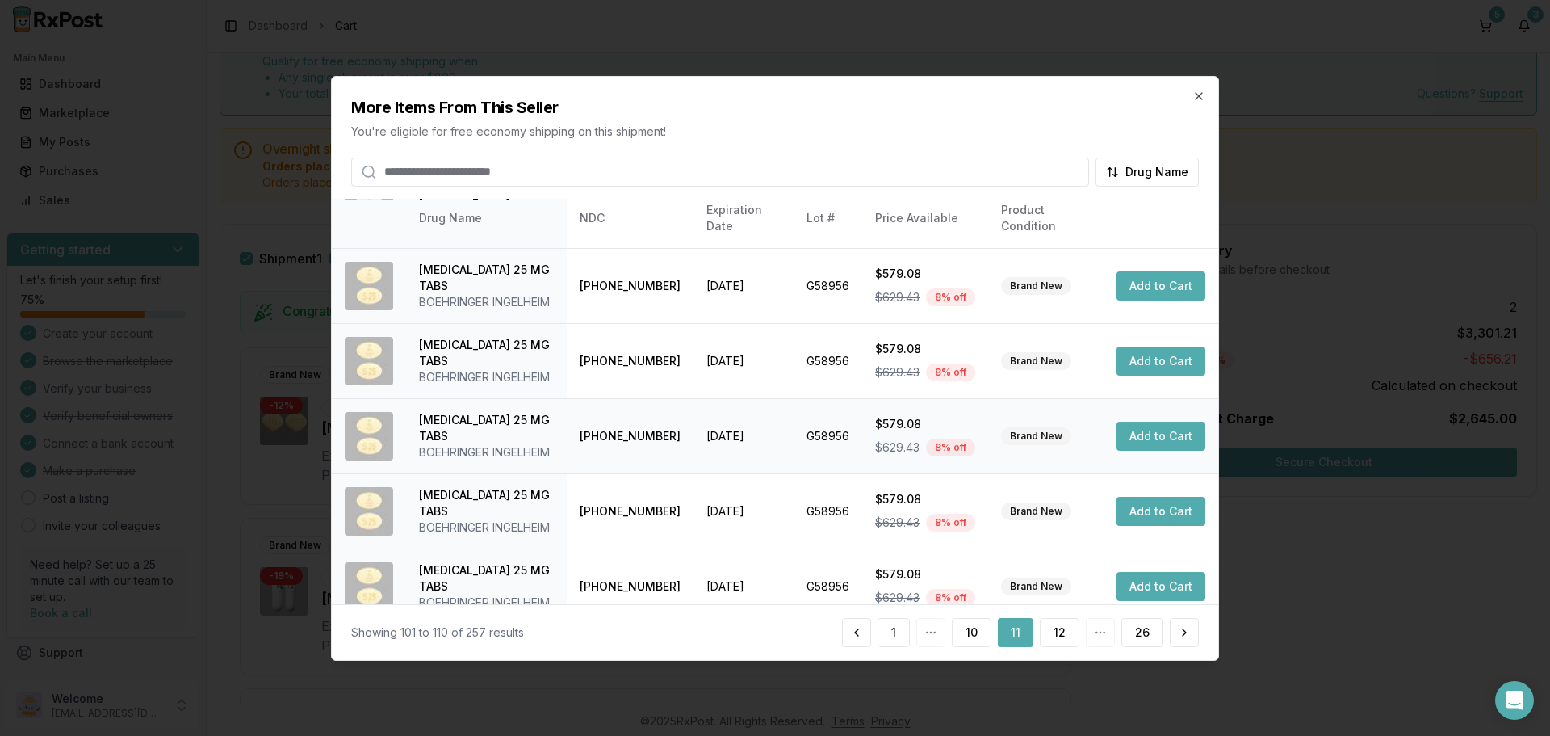
scroll to position [384, 0]
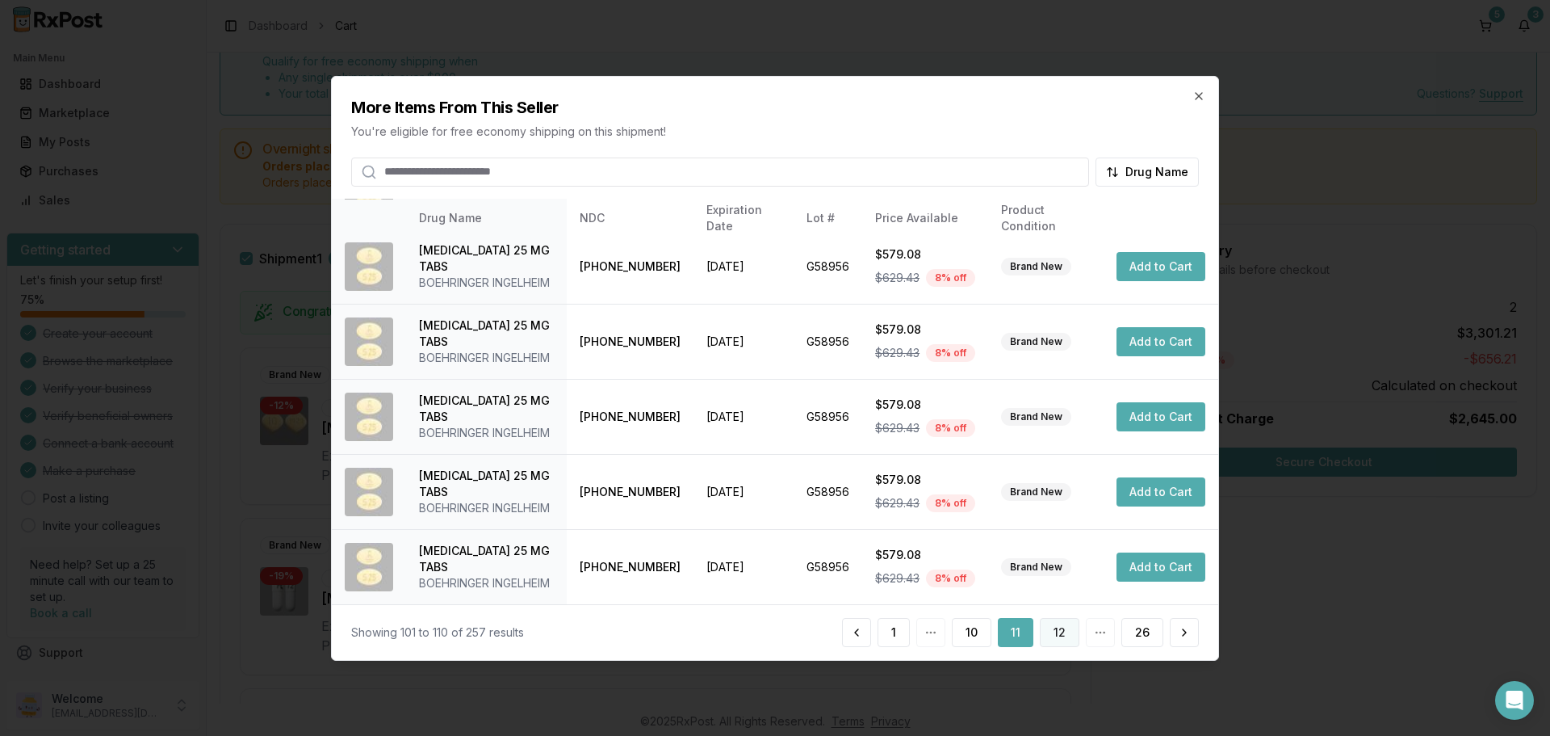
click at [1062, 640] on button "12" at bounding box center [1060, 632] width 40 height 29
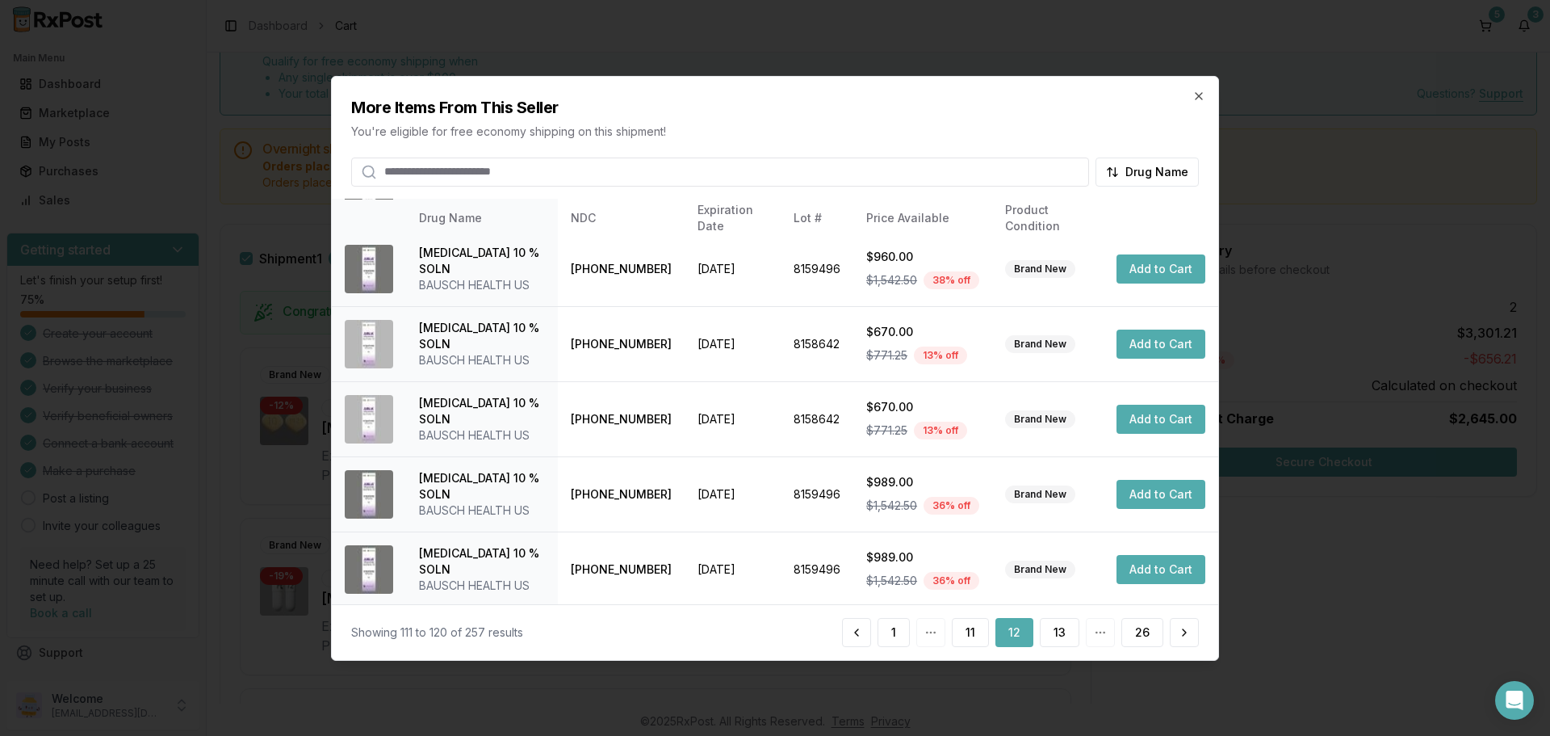
scroll to position [417, 0]
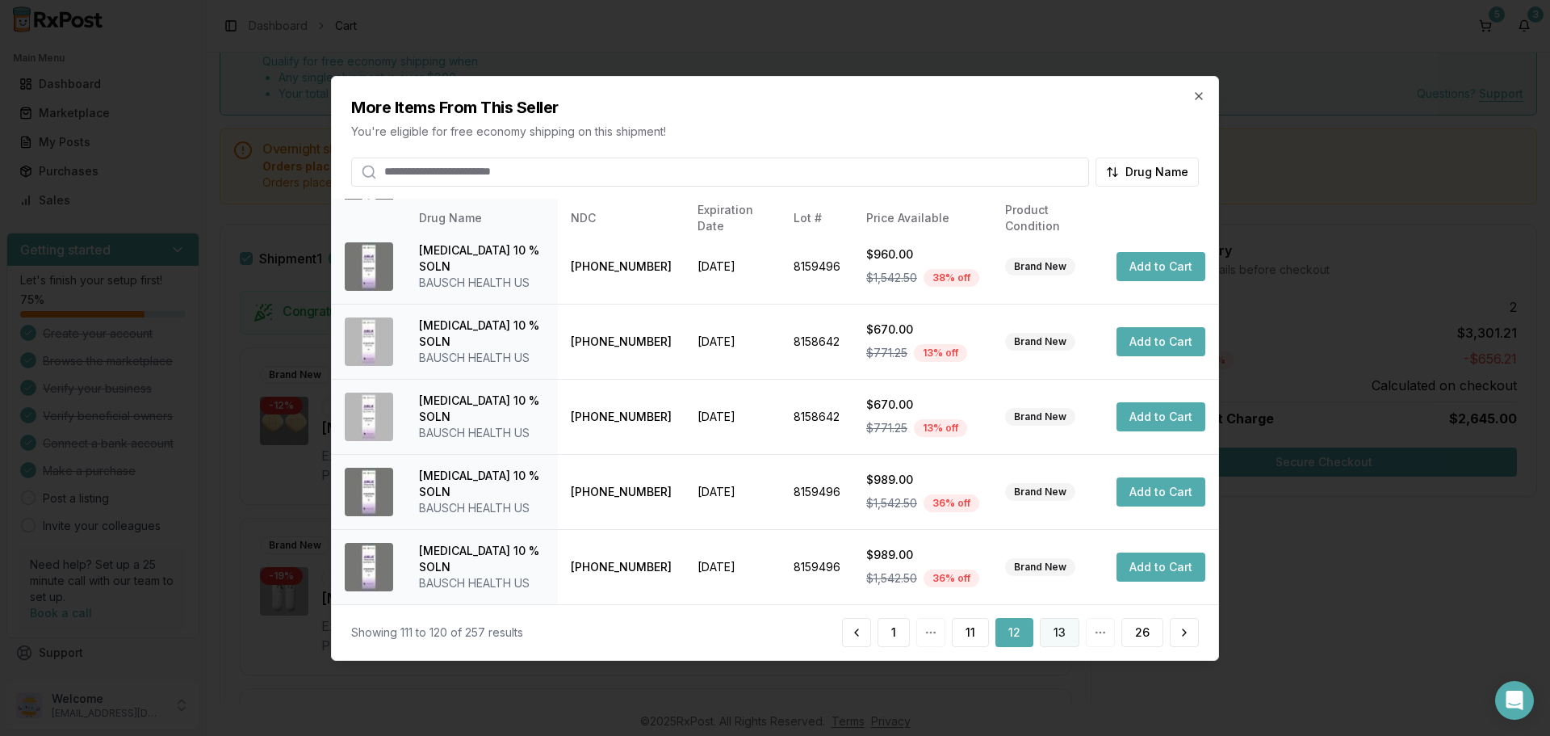
click at [1055, 628] on button "13" at bounding box center [1060, 632] width 40 height 29
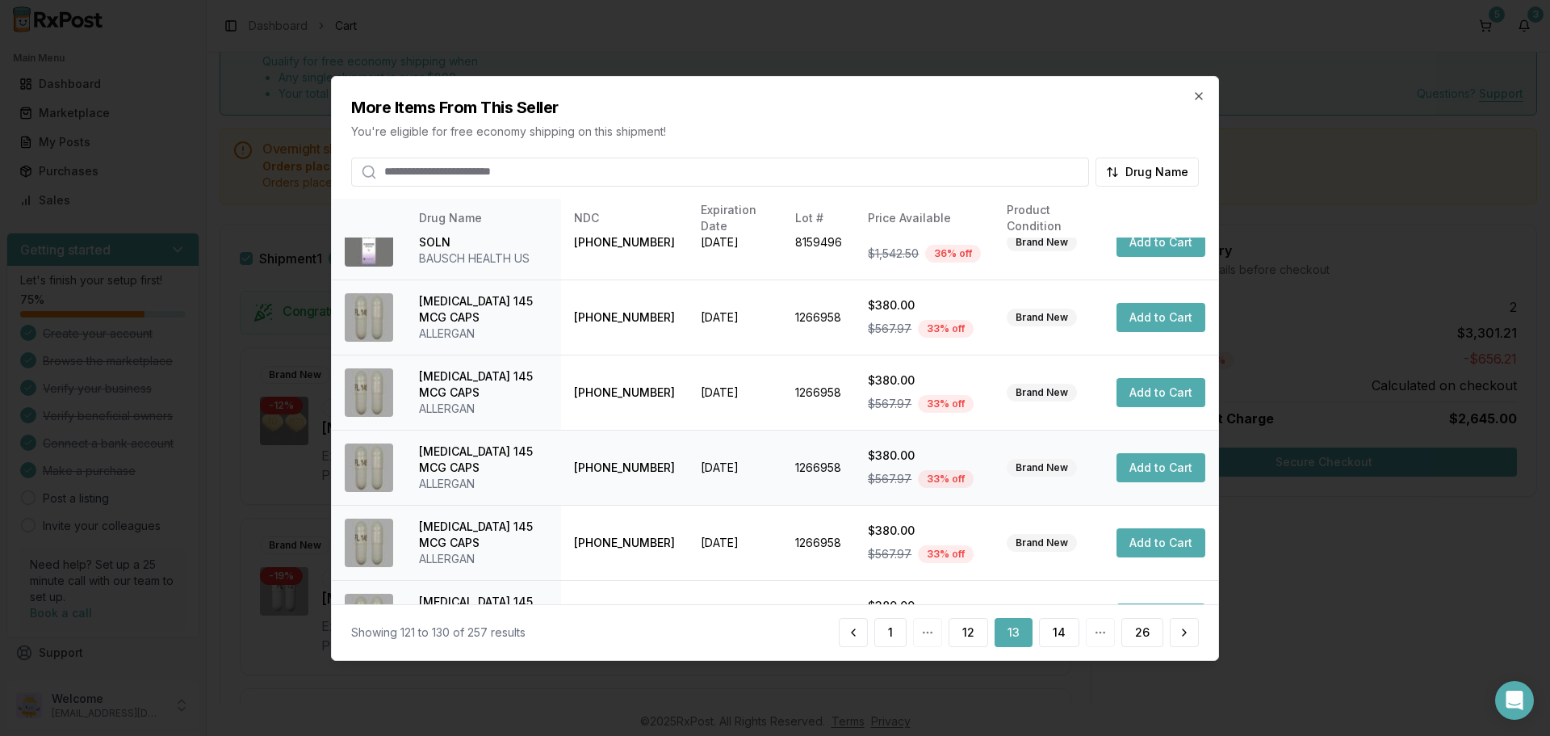
scroll to position [81, 0]
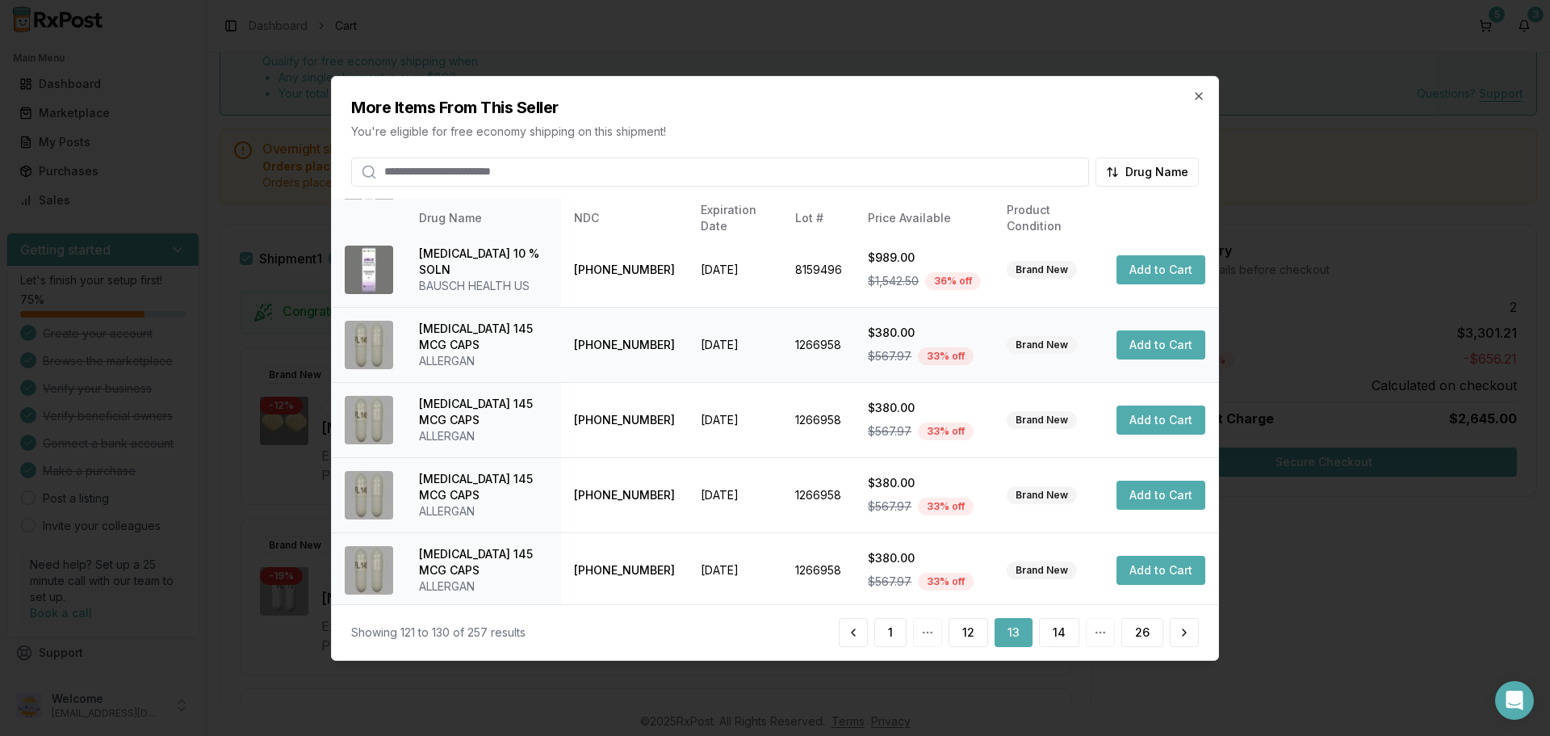
click at [1133, 350] on button "Add to Cart" at bounding box center [1161, 344] width 89 height 29
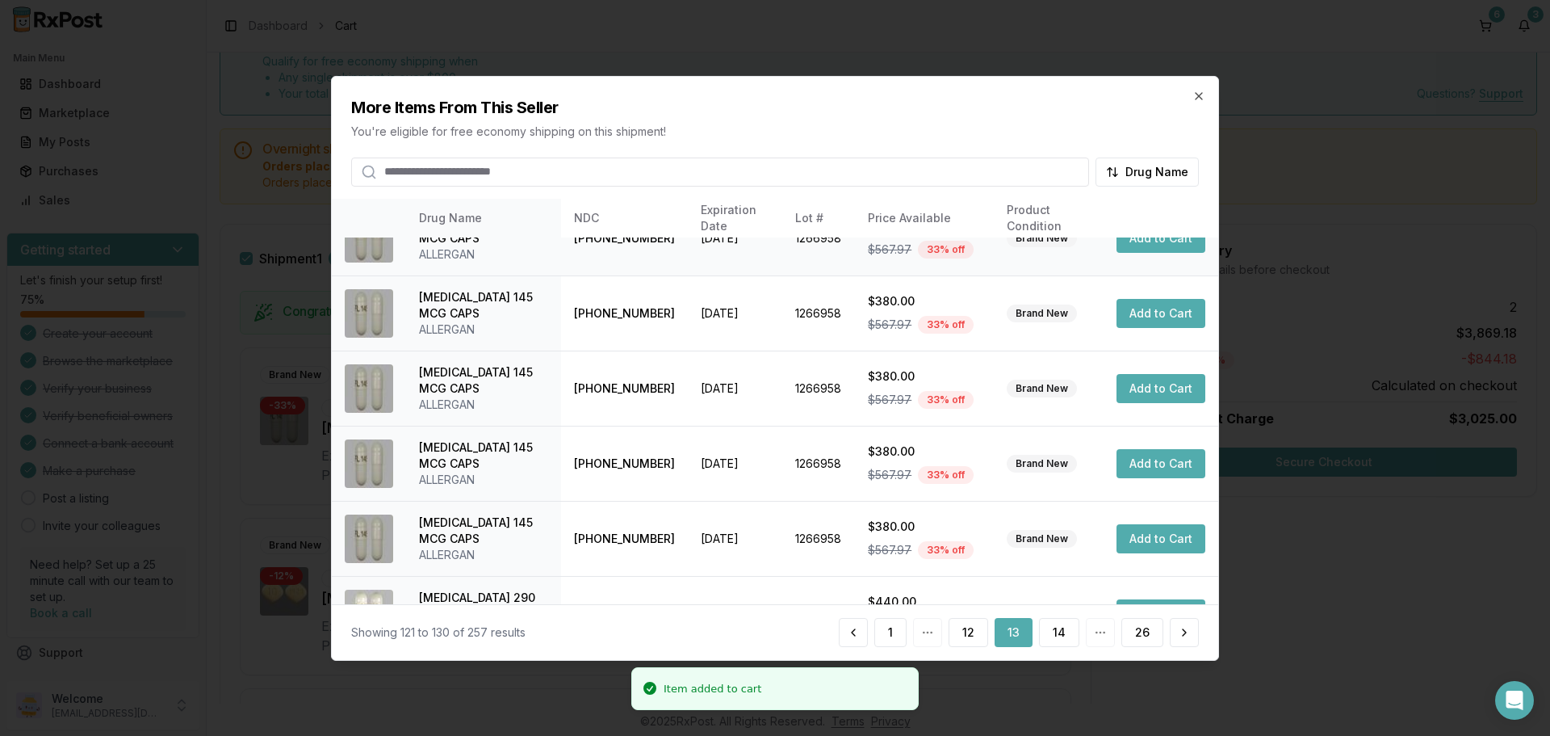
scroll to position [384, 0]
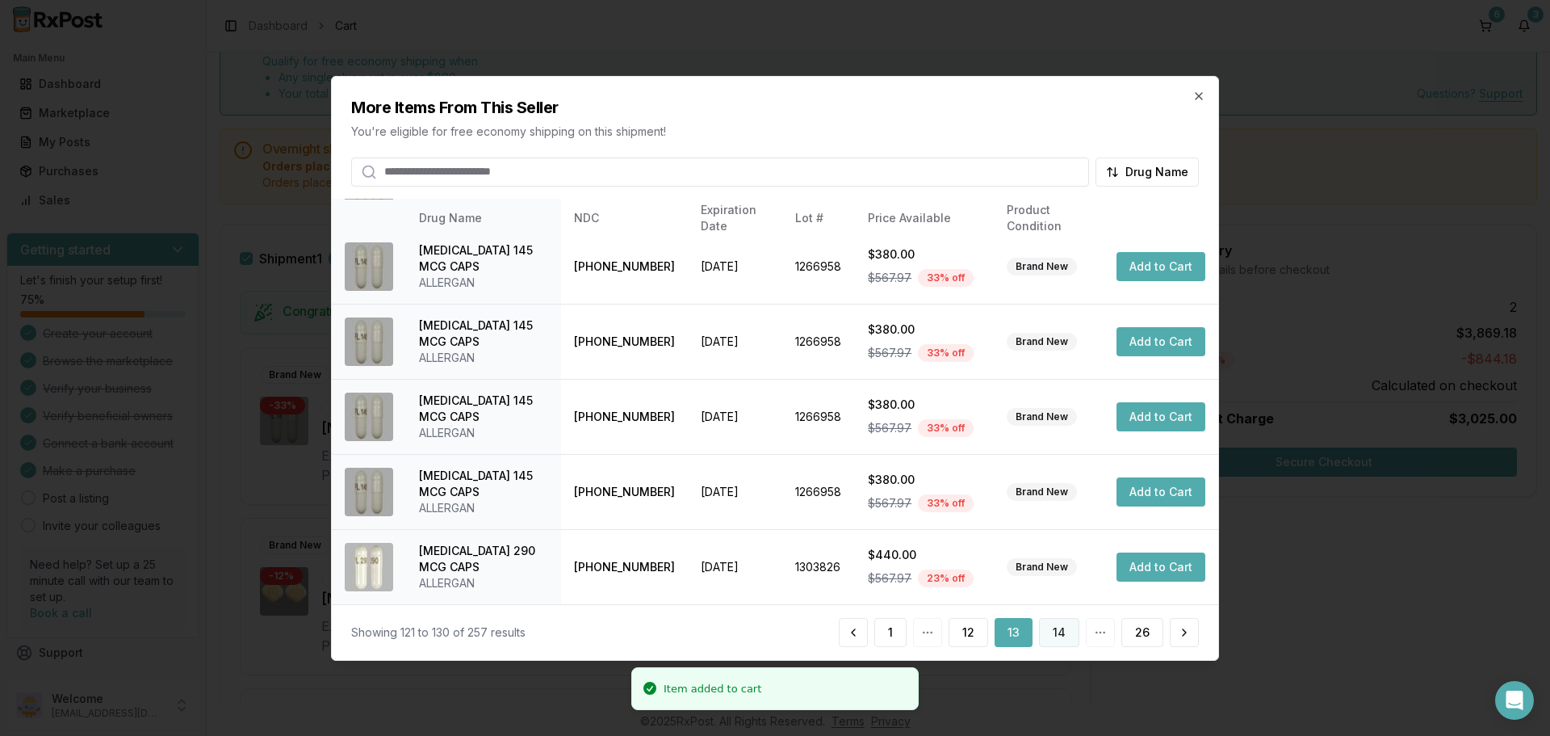
click at [1053, 629] on button "14" at bounding box center [1059, 632] width 40 height 29
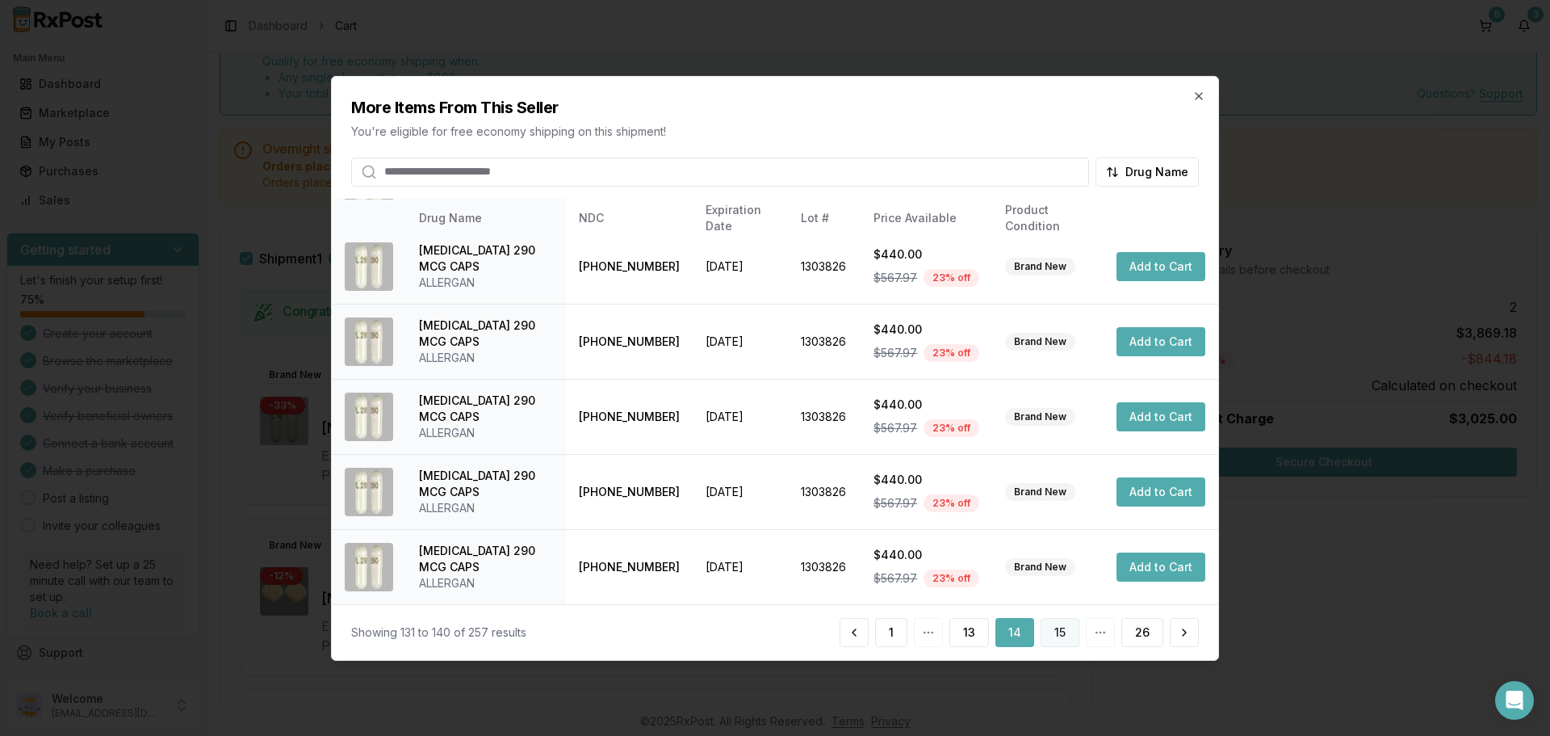
click at [1059, 633] on button "15" at bounding box center [1060, 632] width 39 height 29
click at [1052, 631] on button "16" at bounding box center [1060, 632] width 40 height 29
click at [1054, 625] on button "17" at bounding box center [1060, 632] width 40 height 29
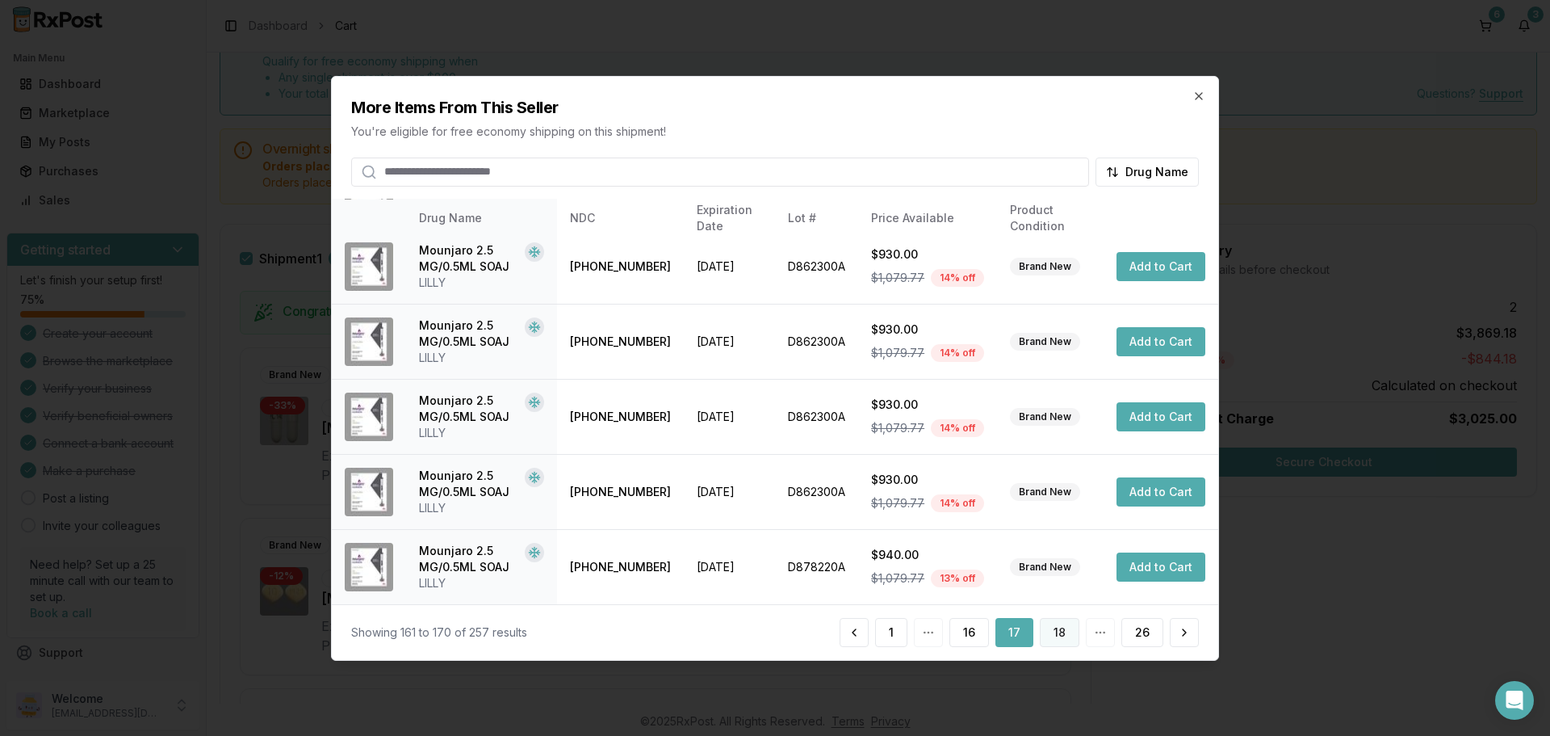
click at [1057, 628] on button "18" at bounding box center [1060, 632] width 40 height 29
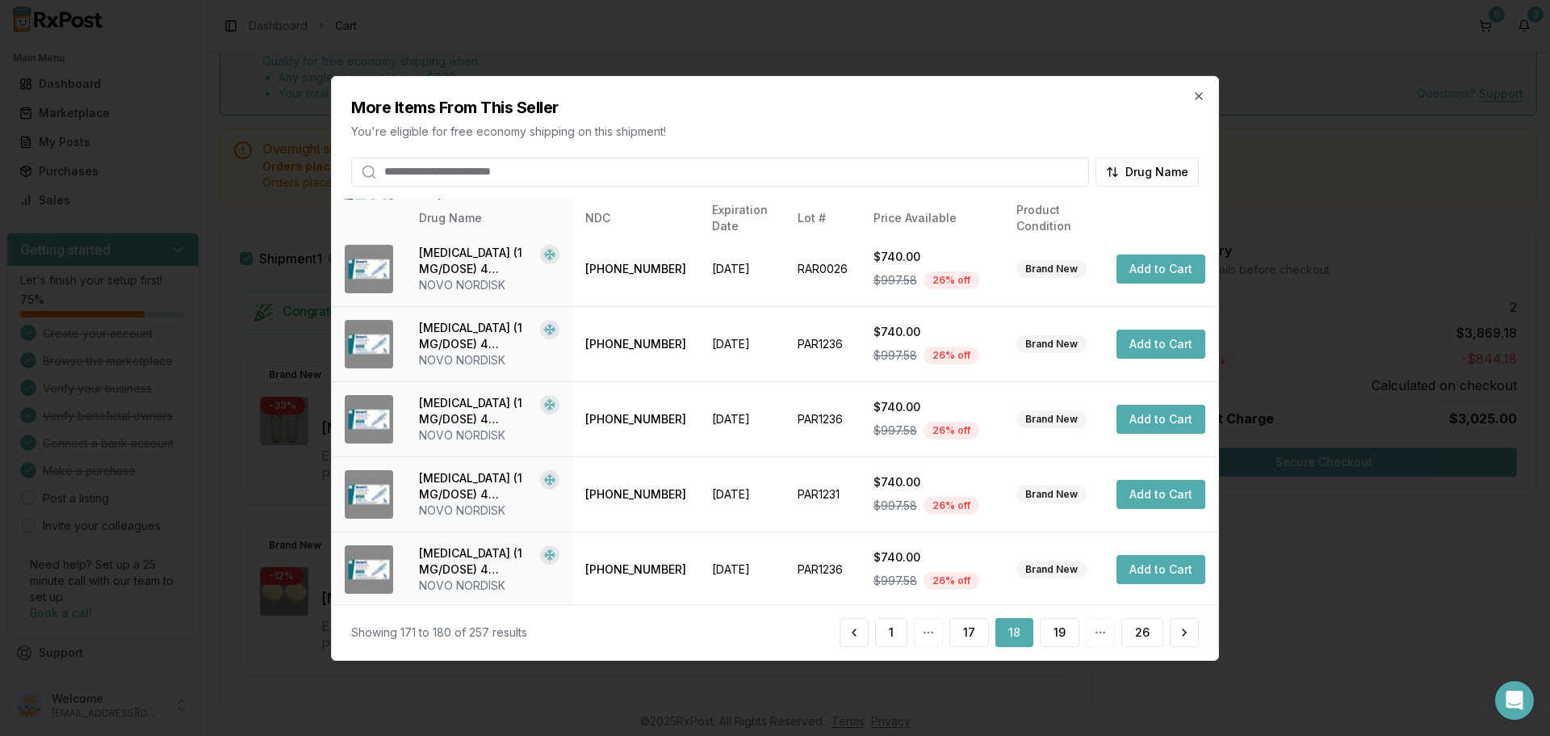
scroll to position [400, 0]
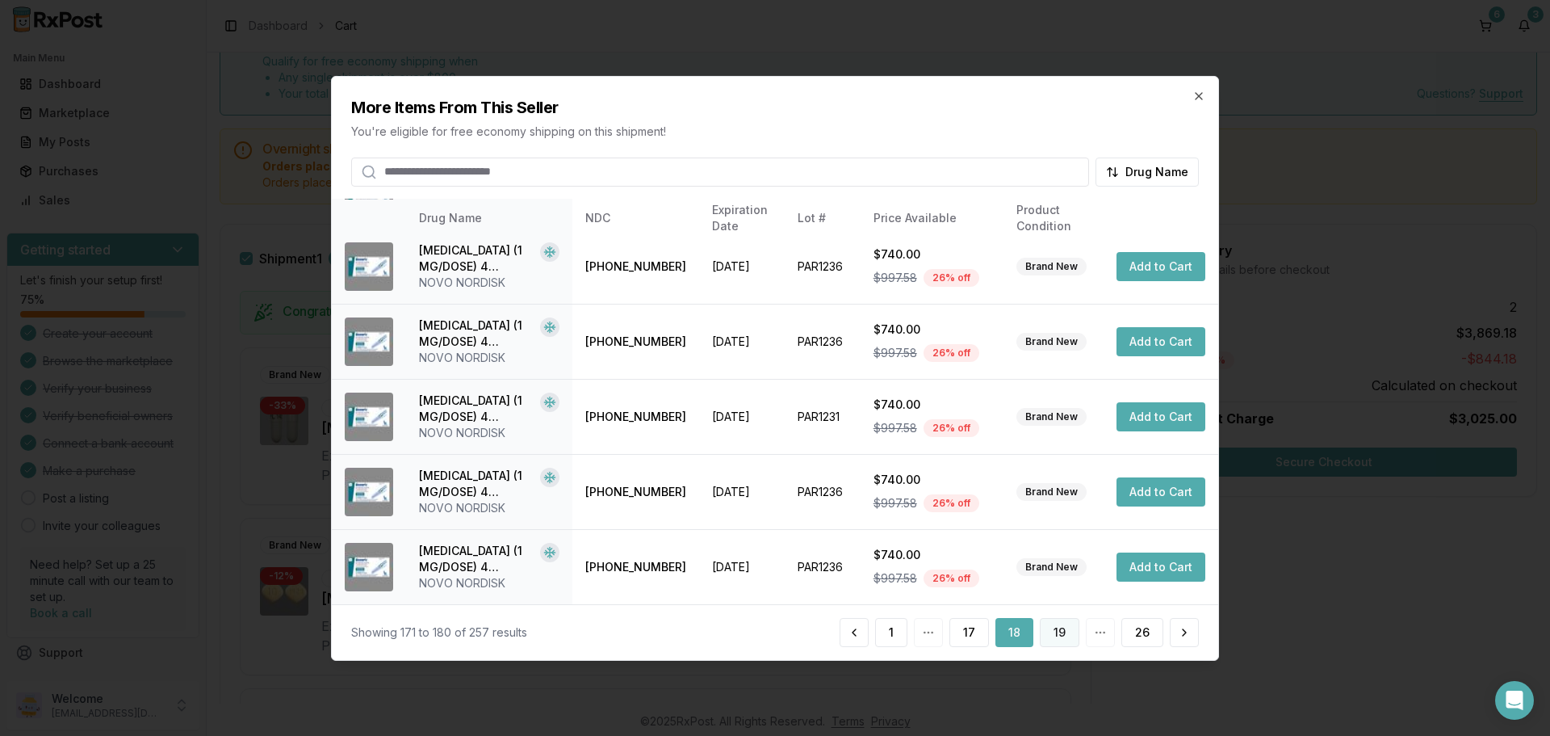
click at [1067, 632] on button "19" at bounding box center [1060, 632] width 40 height 29
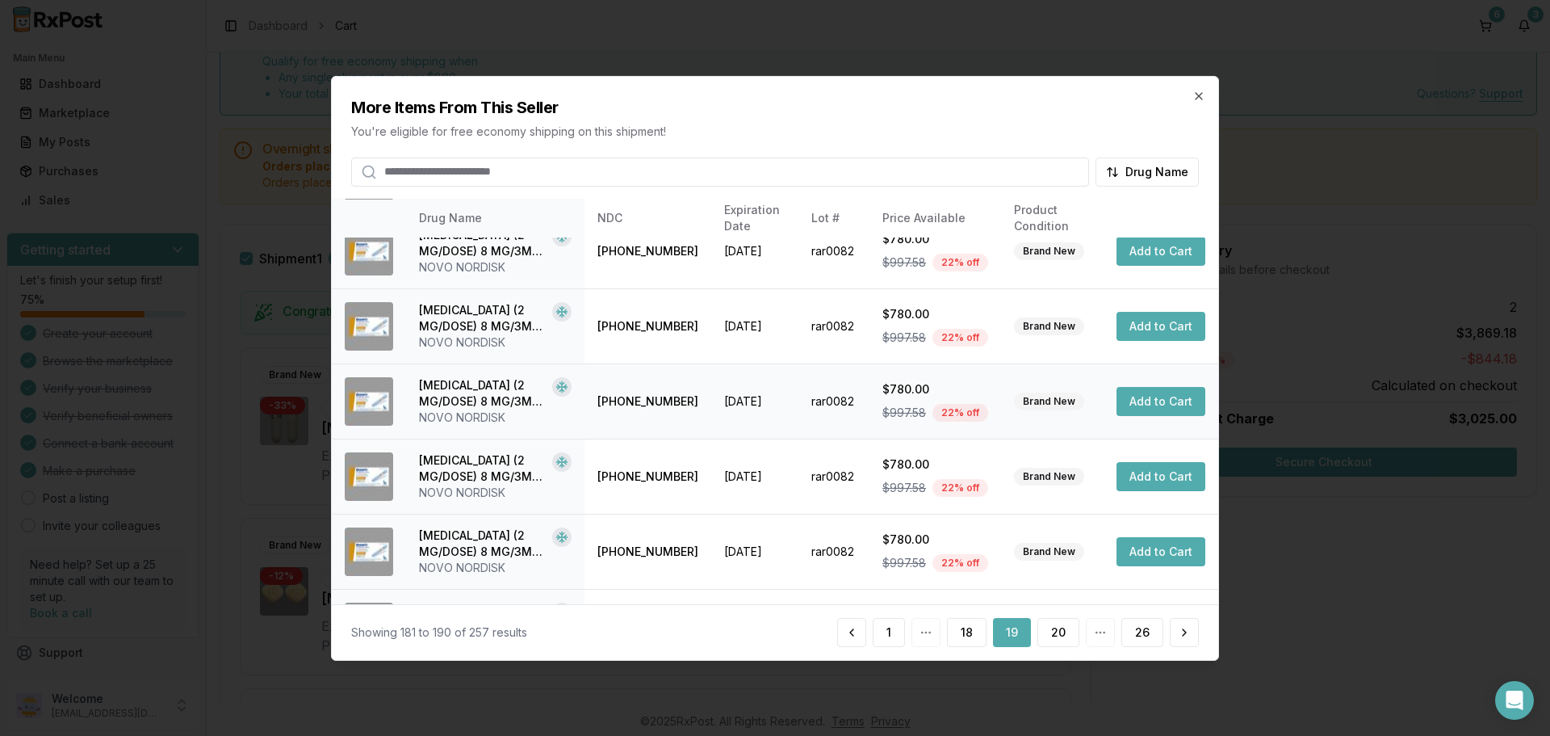
scroll to position [384, 0]
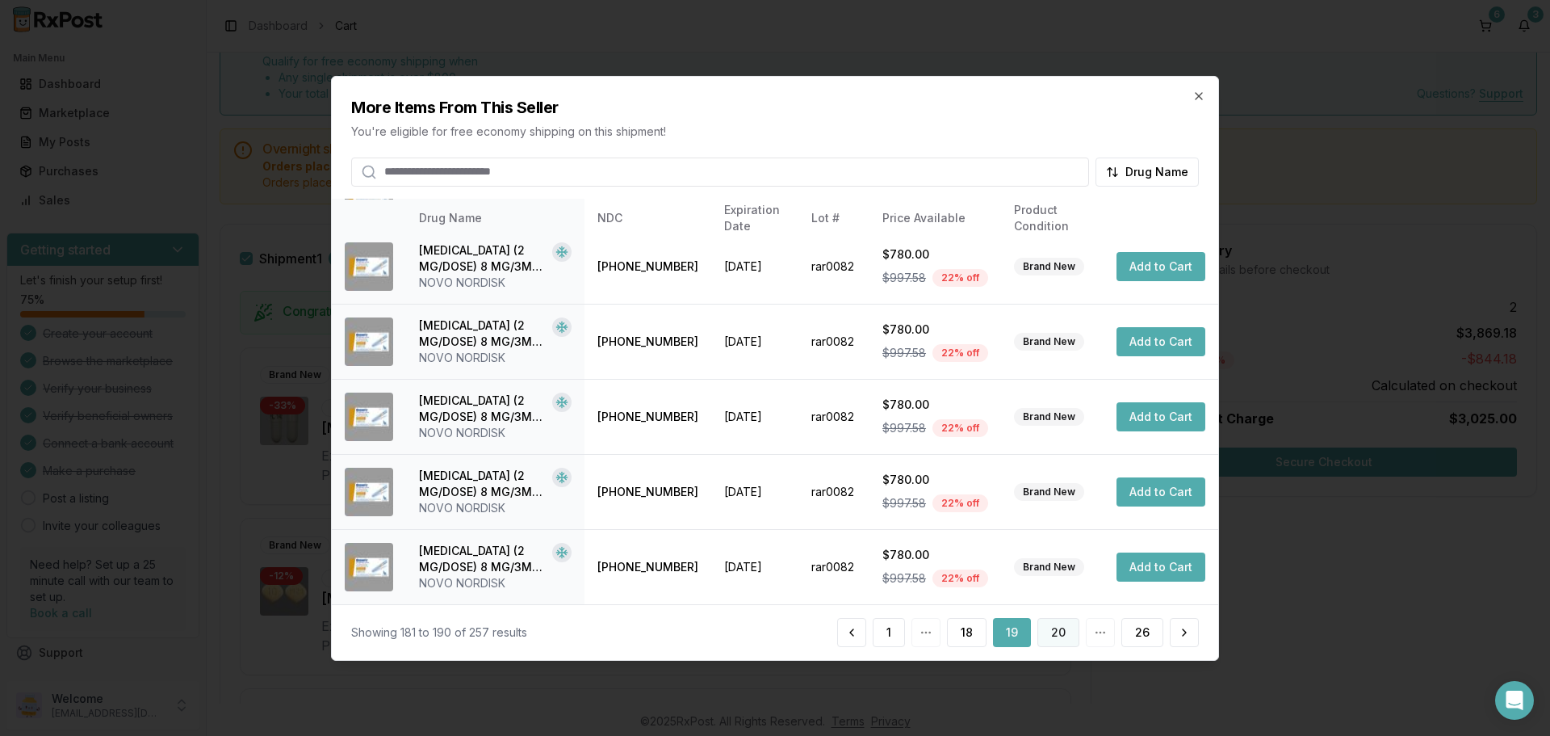
click at [1067, 639] on button "20" at bounding box center [1059, 632] width 42 height 29
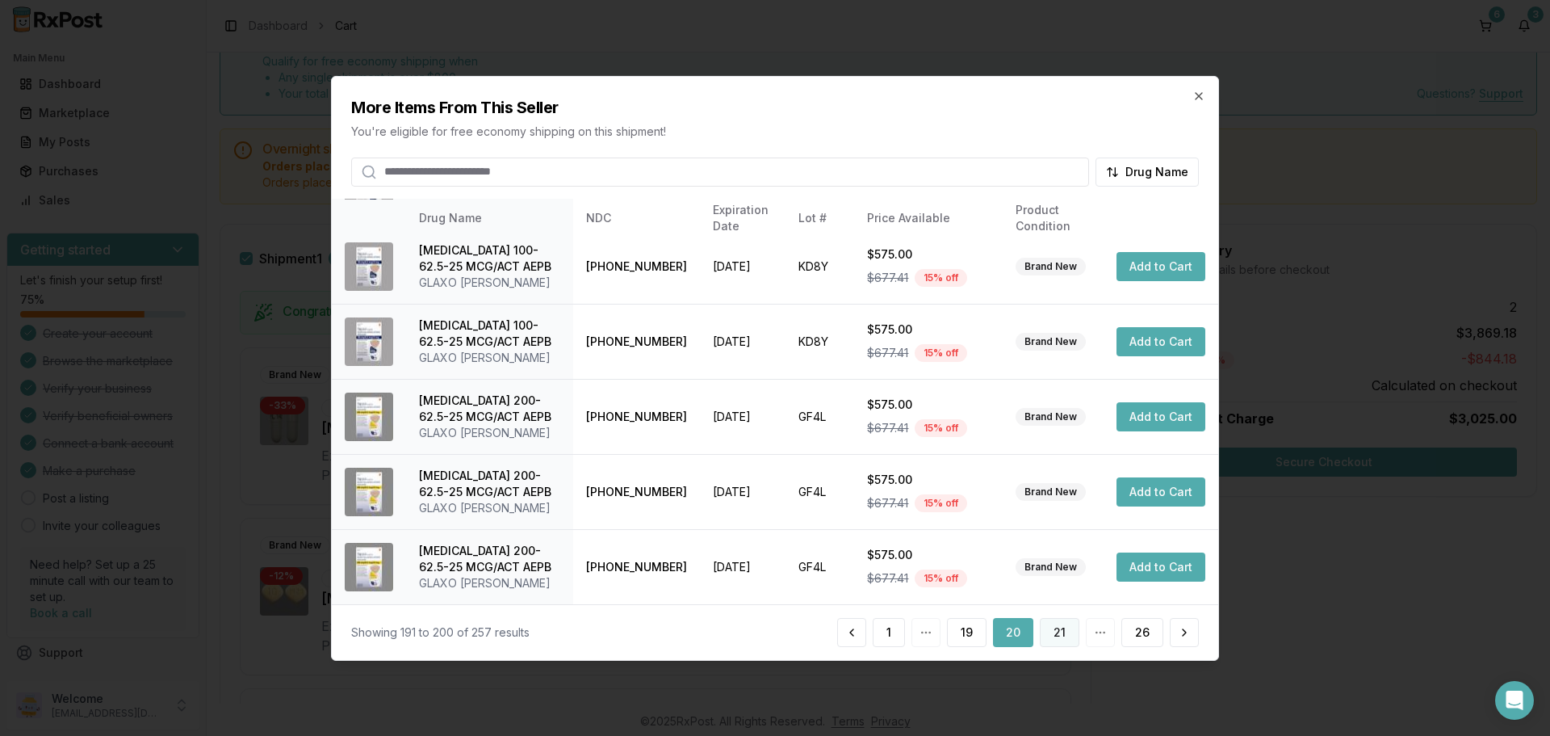
click at [1057, 635] on button "21" at bounding box center [1060, 632] width 40 height 29
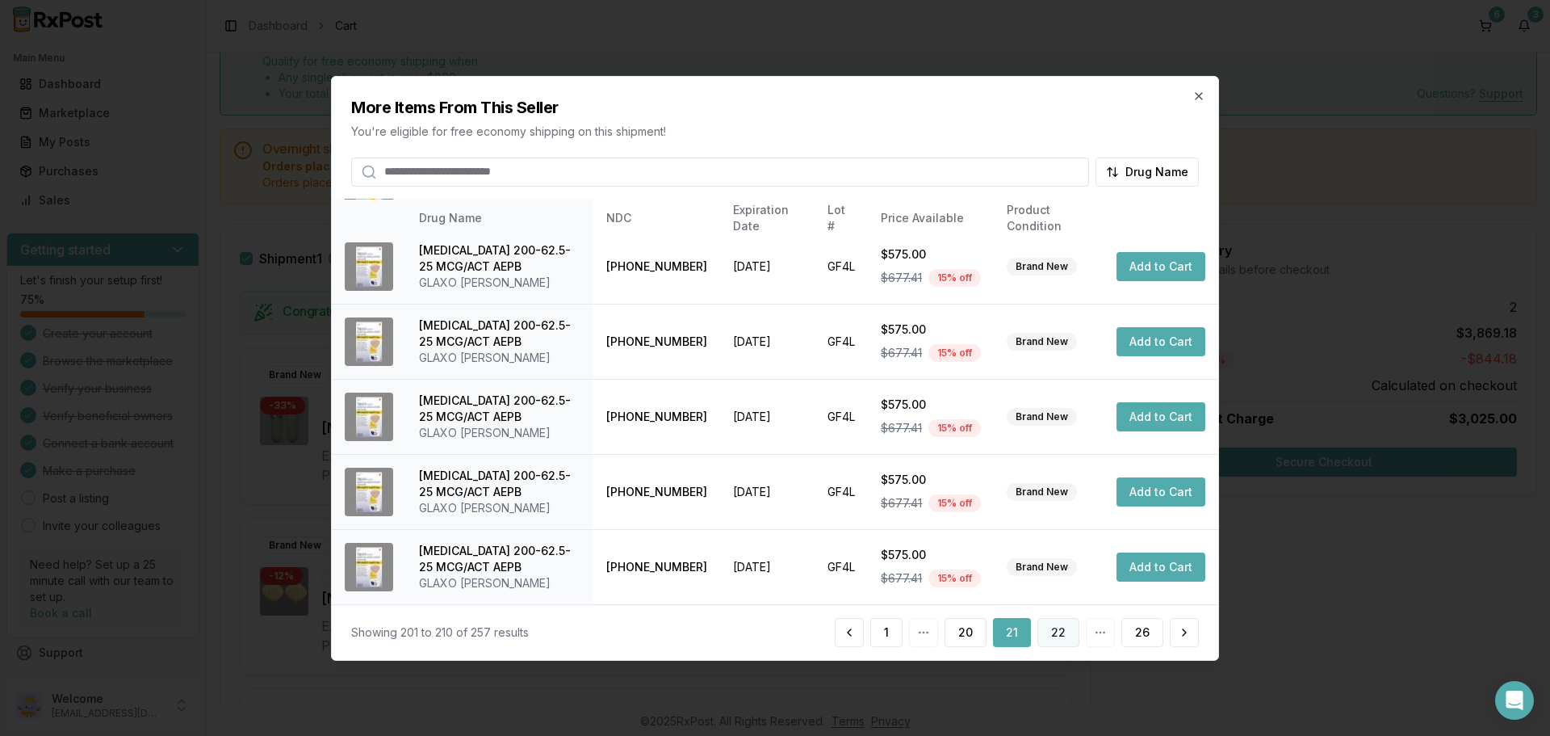
click at [1066, 638] on button "22" at bounding box center [1059, 632] width 42 height 29
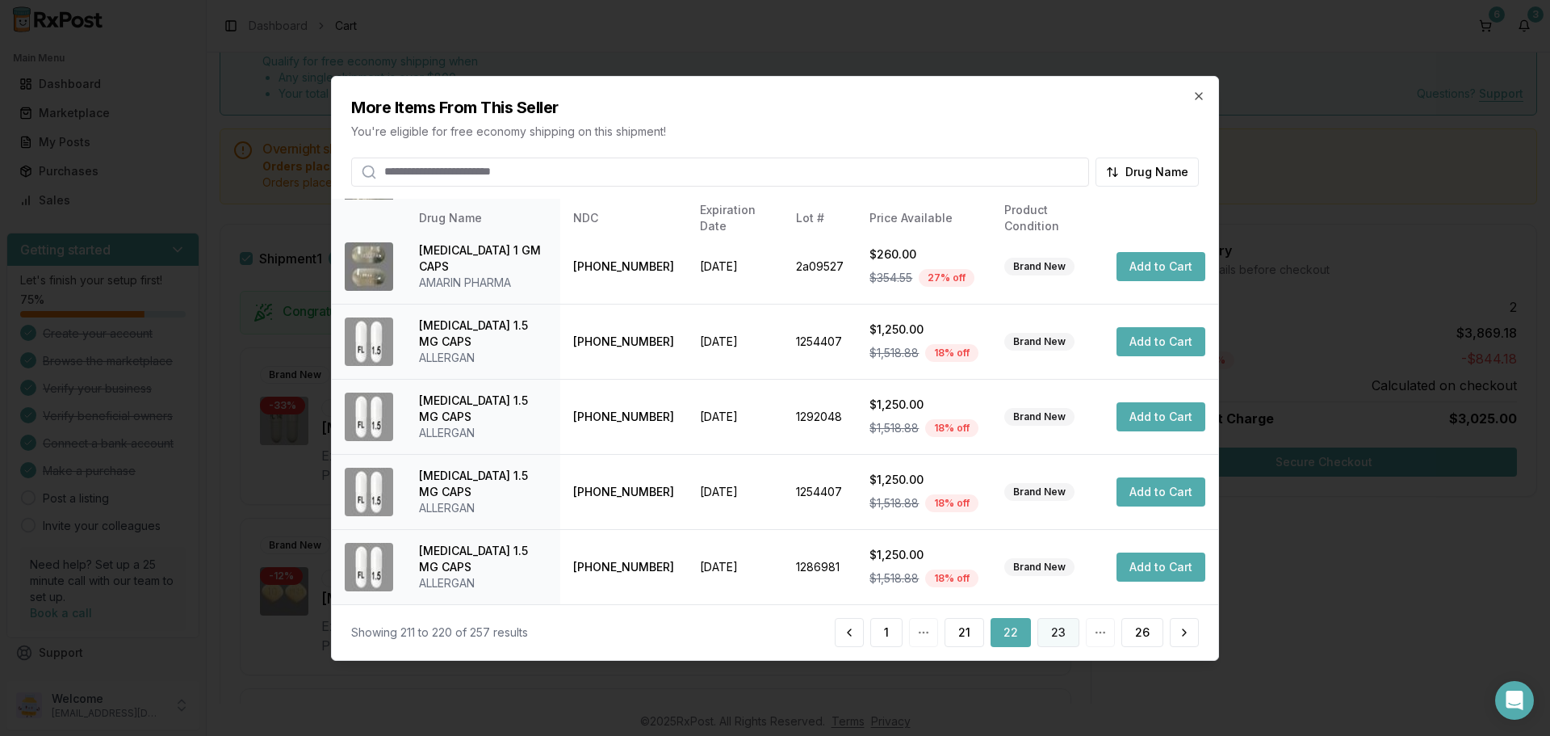
click at [1047, 629] on button "23" at bounding box center [1059, 632] width 42 height 29
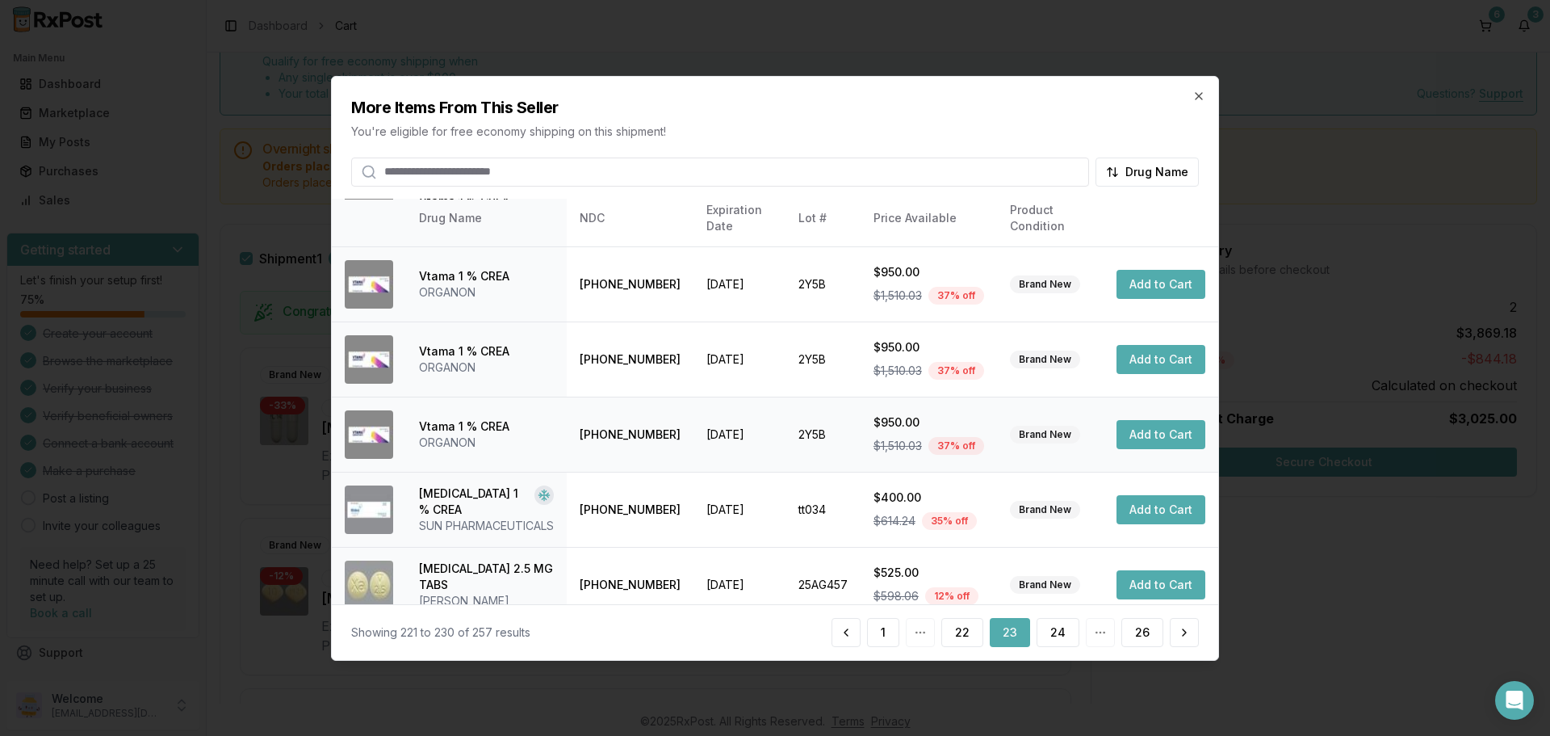
scroll to position [388, 0]
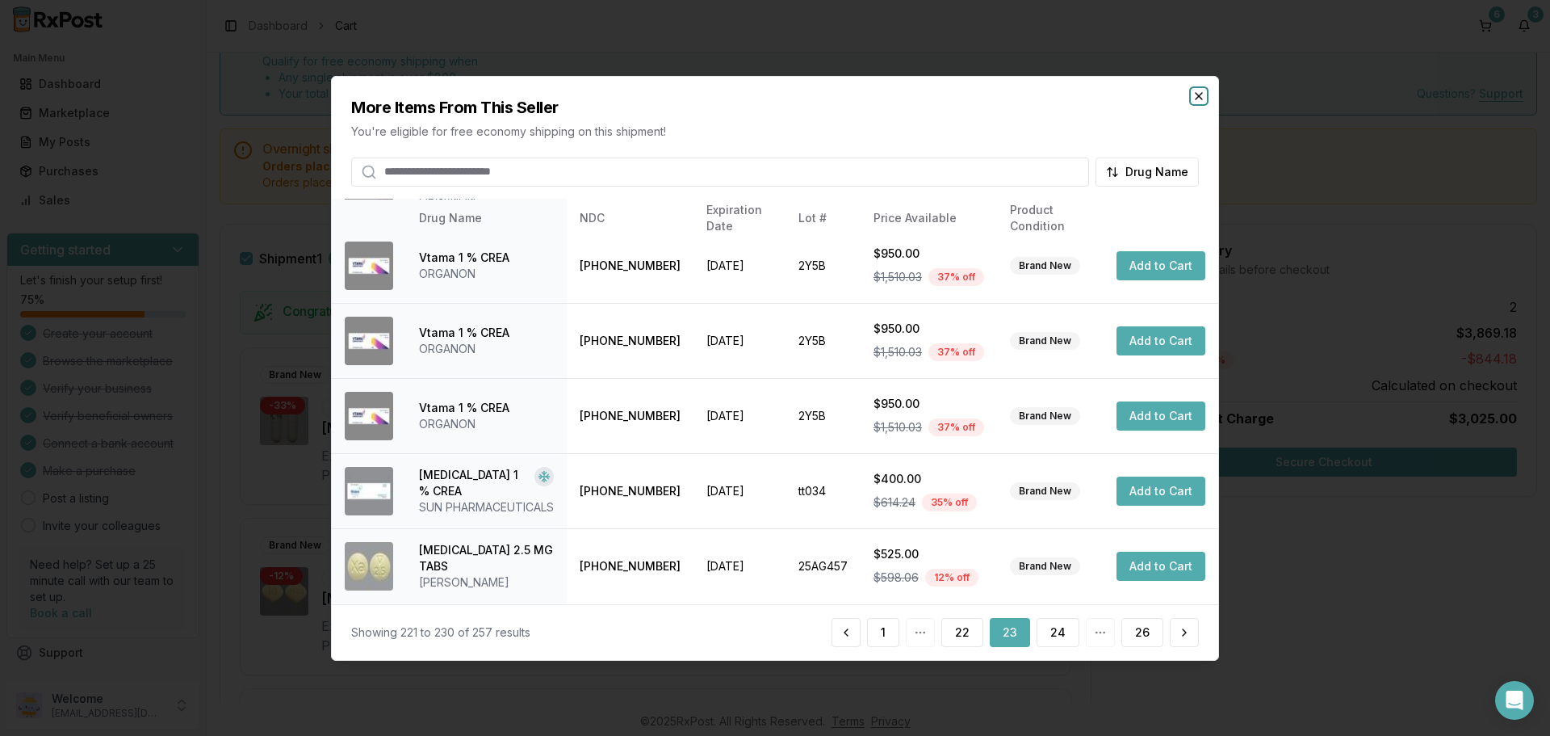
click at [1198, 102] on icon "button" at bounding box center [1199, 95] width 13 height 13
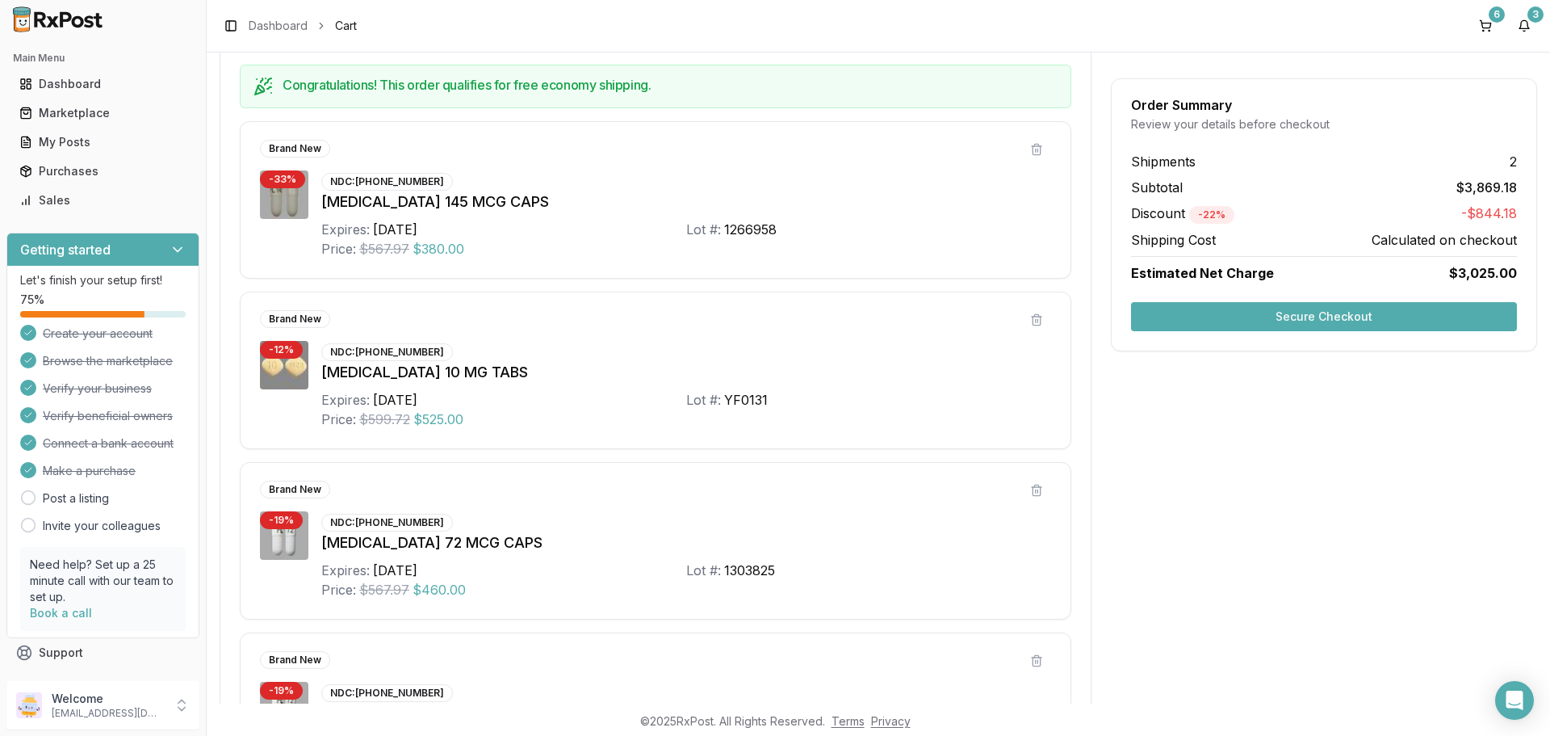
scroll to position [323, 0]
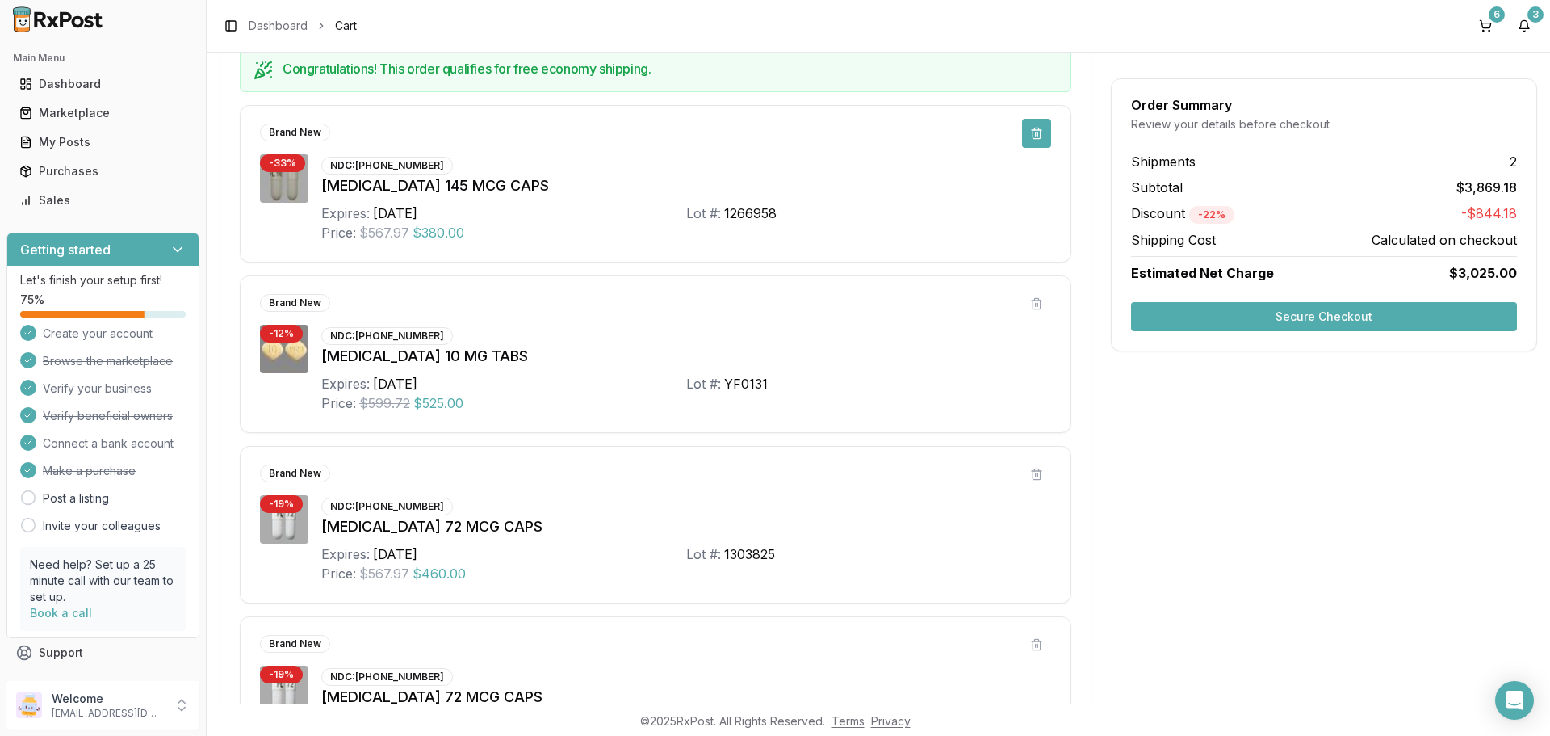
click at [1034, 136] on button at bounding box center [1036, 133] width 29 height 29
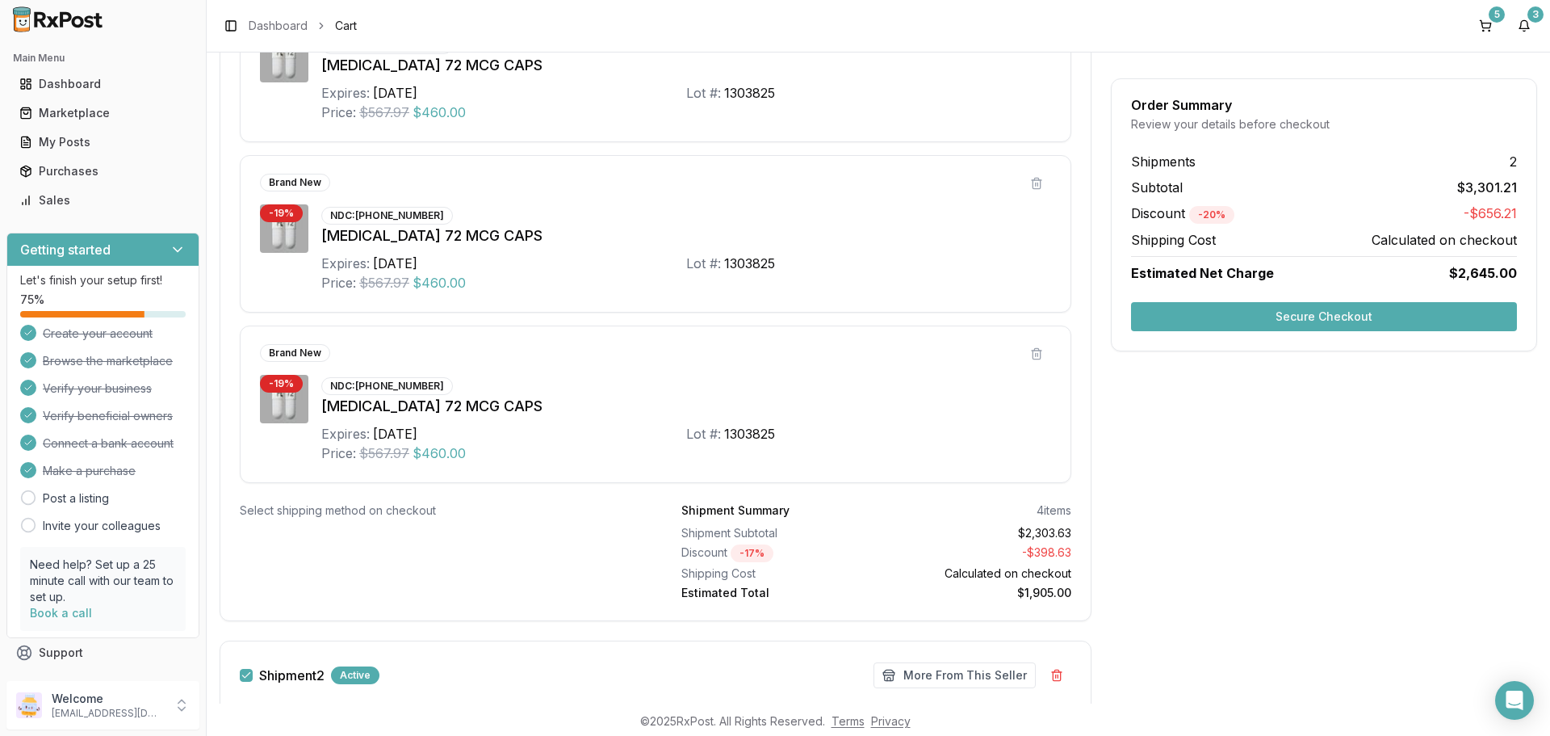
scroll to position [878, 0]
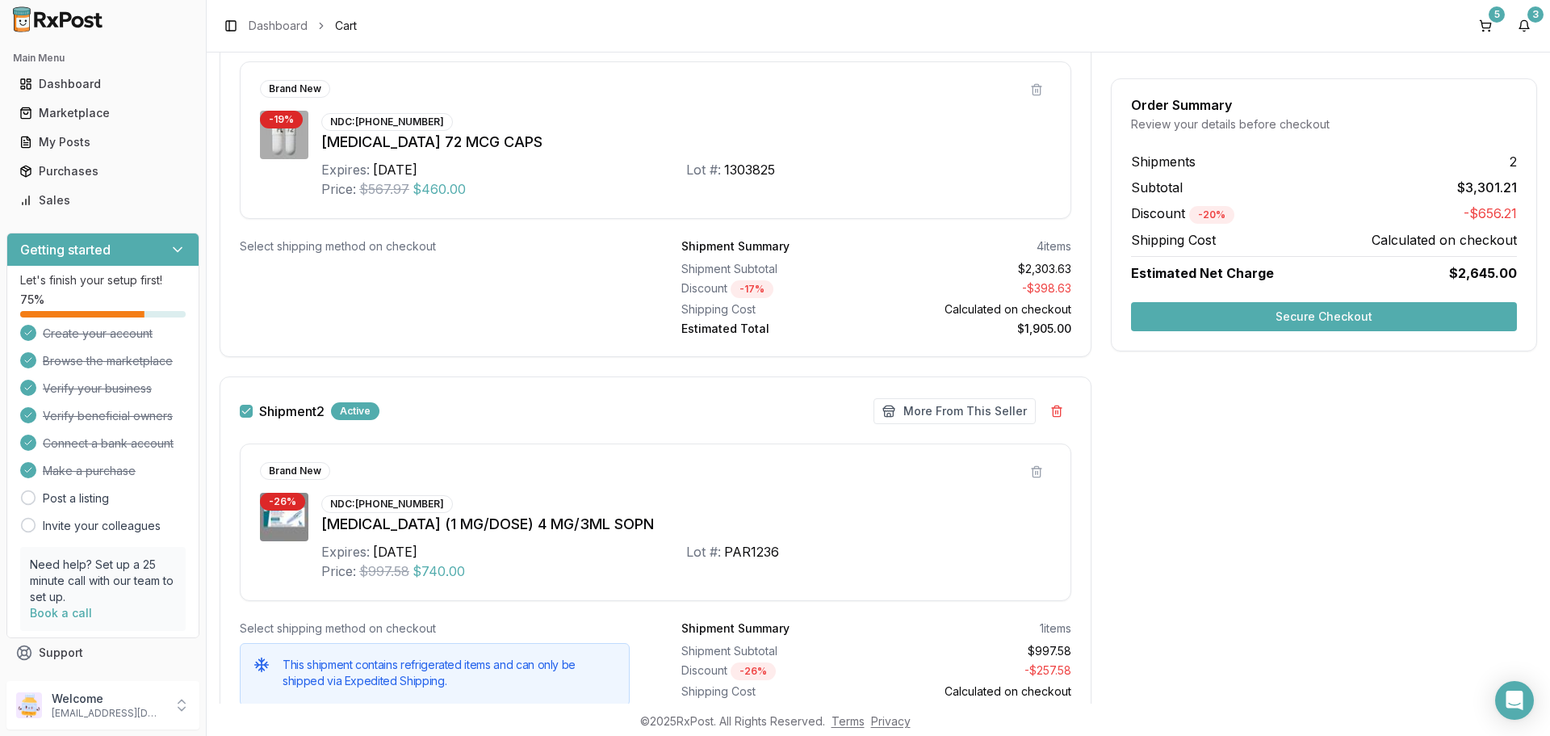
click at [248, 409] on button "Shipment 2" at bounding box center [246, 411] width 13 height 13
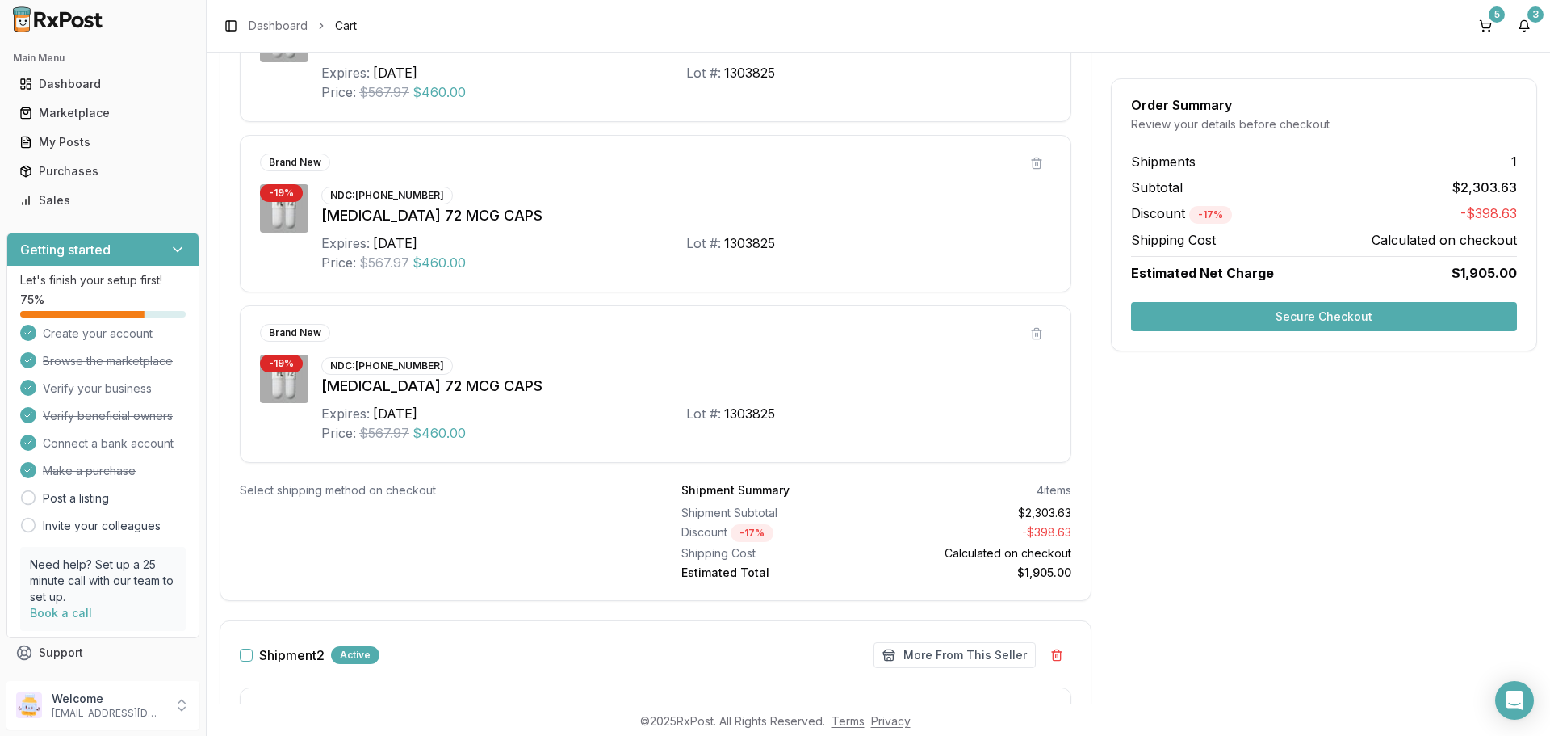
scroll to position [635, 0]
click at [1248, 317] on button "Secure Checkout" at bounding box center [1324, 316] width 386 height 29
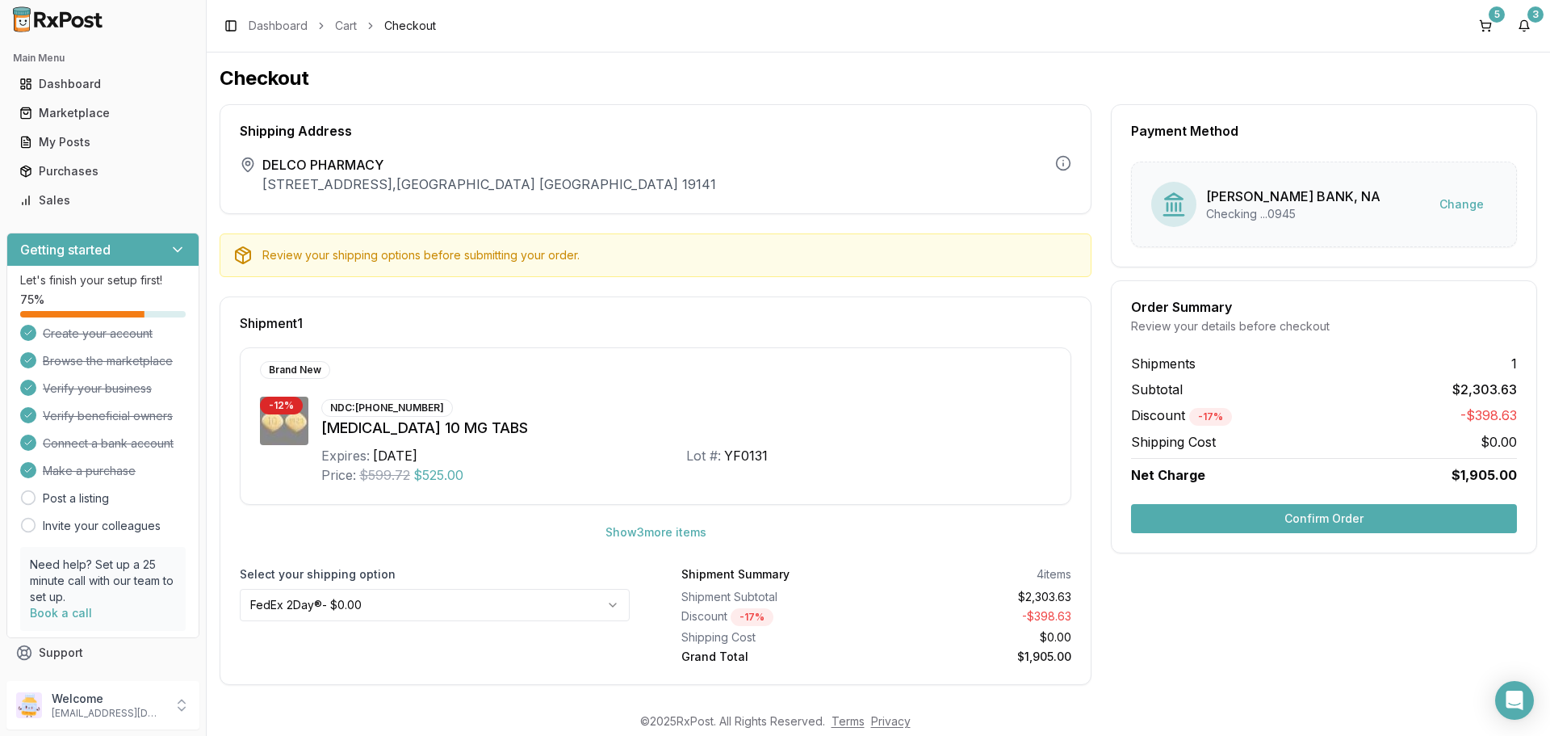
click at [1251, 524] on button "Confirm Order" at bounding box center [1324, 518] width 386 height 29
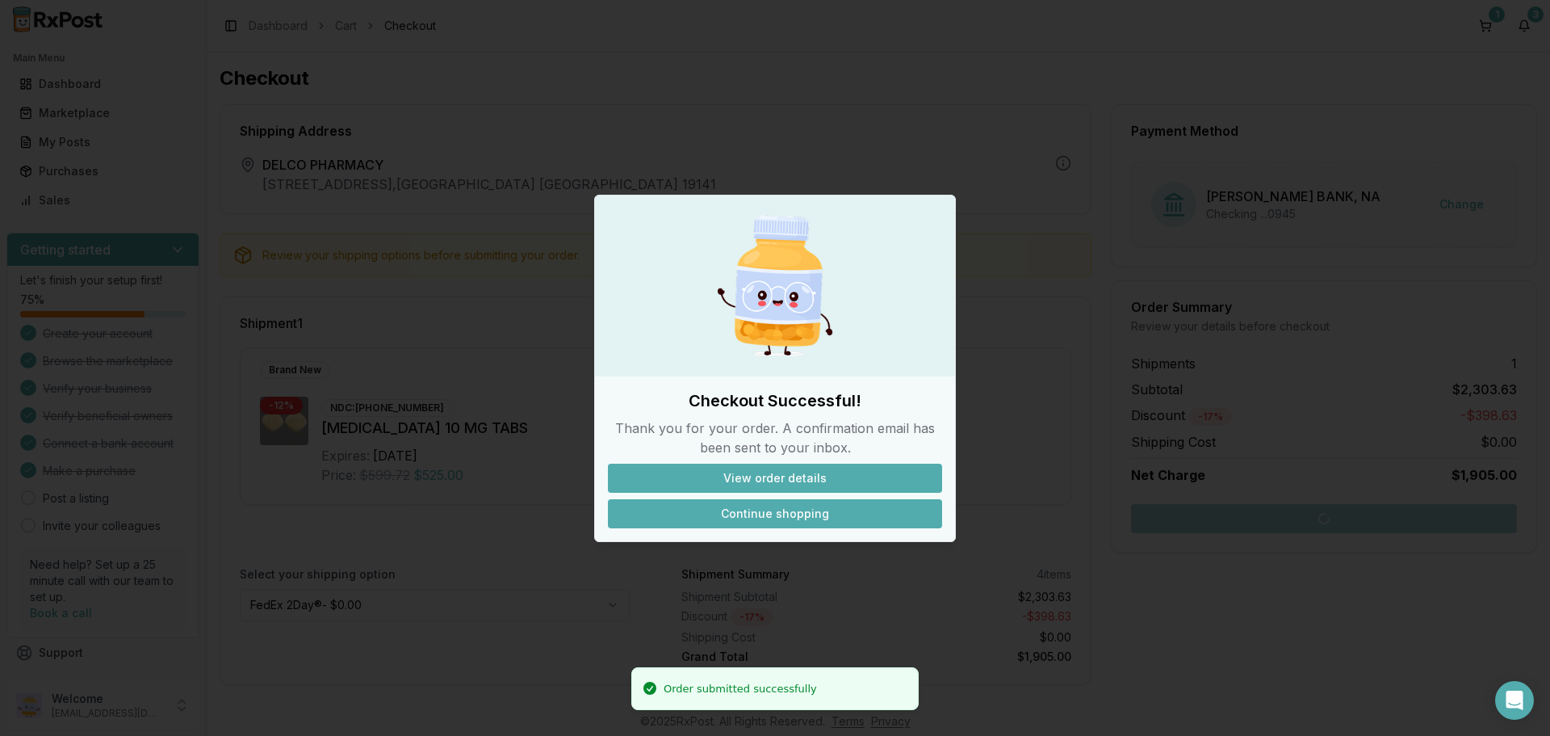
click at [757, 513] on button "Continue shopping" at bounding box center [775, 513] width 334 height 29
